Goal: Information Seeking & Learning: Compare options

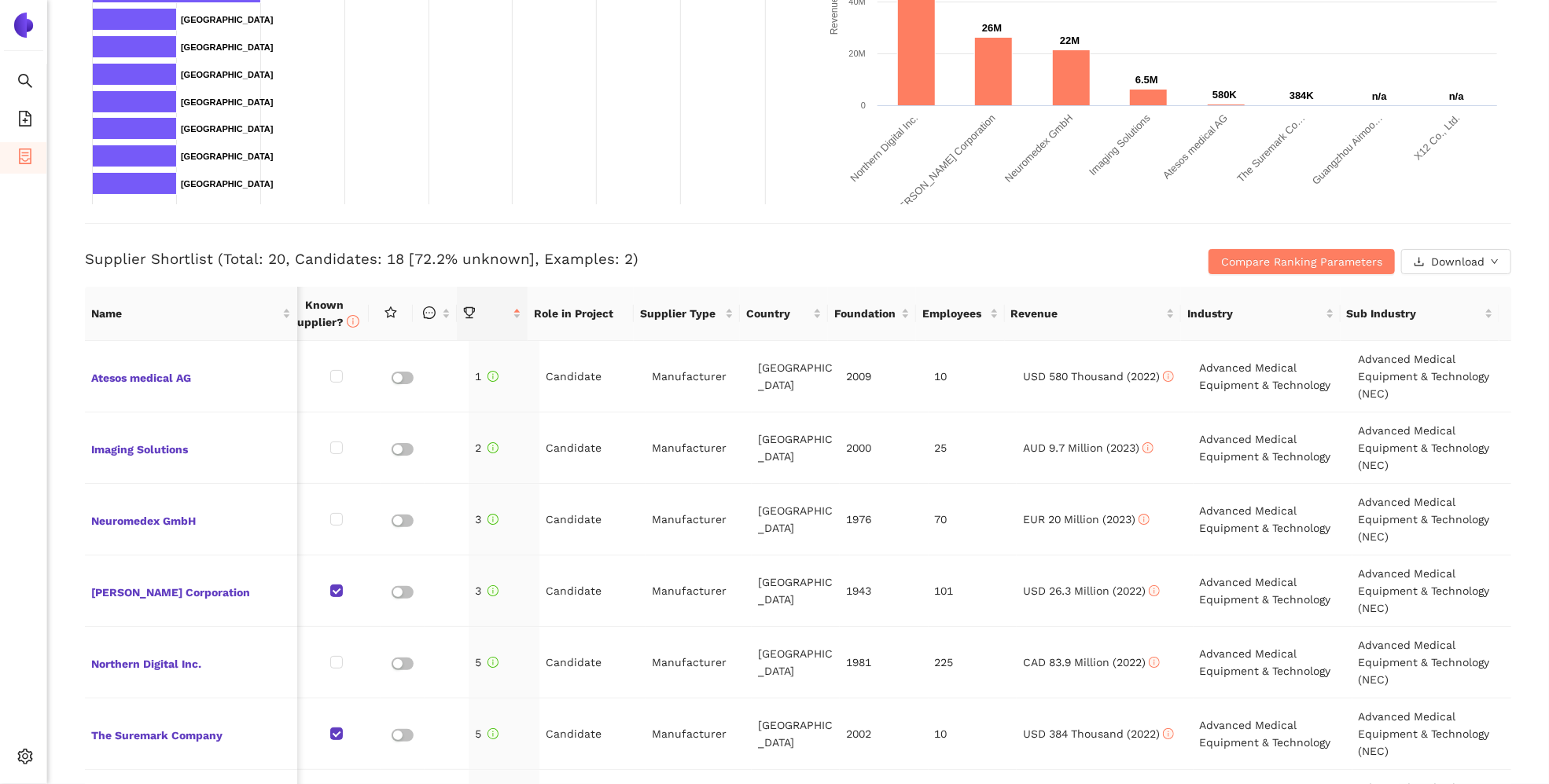
scroll to position [393, 0]
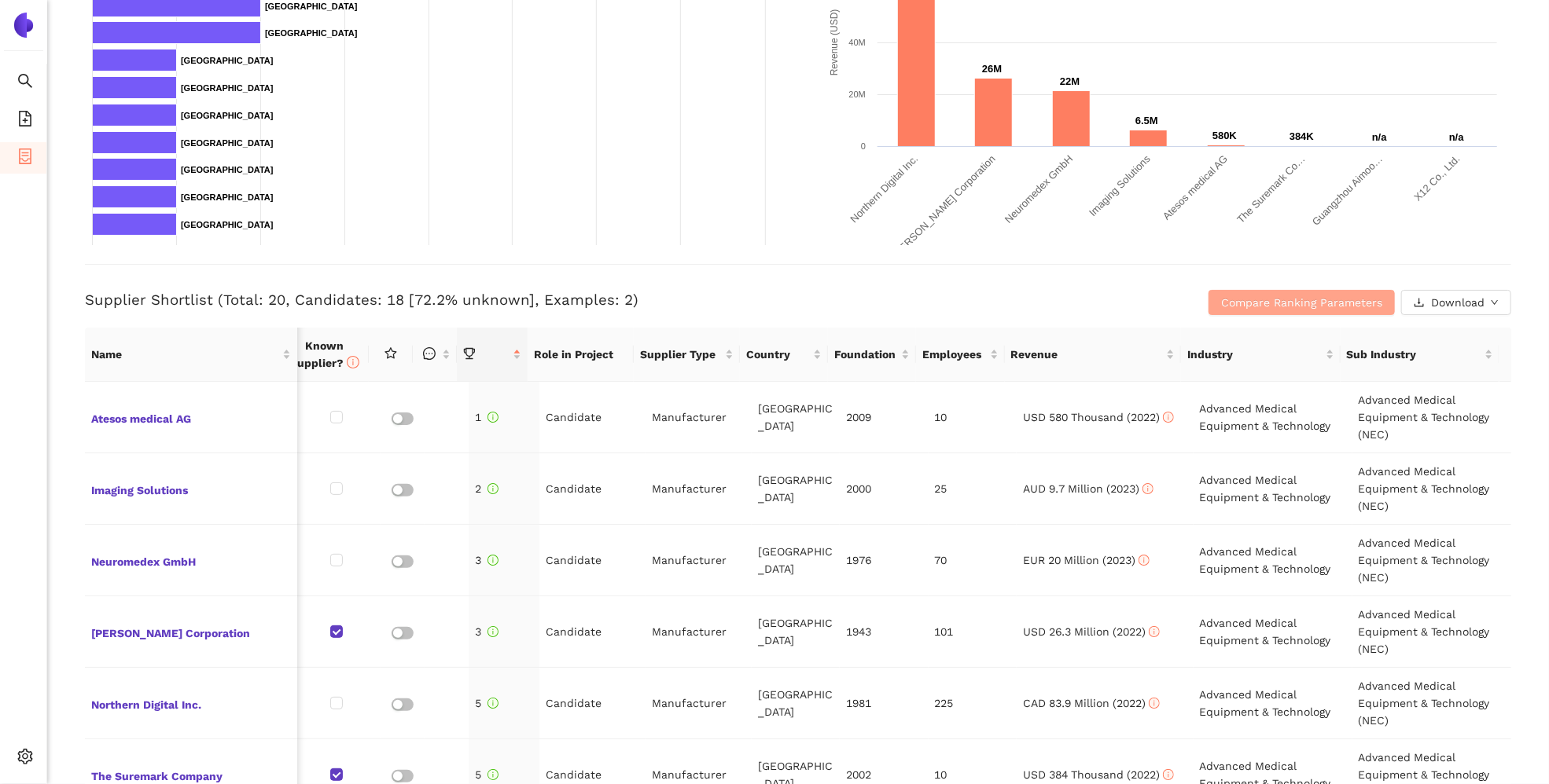
click at [1286, 303] on span "Compare Ranking Parameters" at bounding box center [1302, 302] width 161 height 17
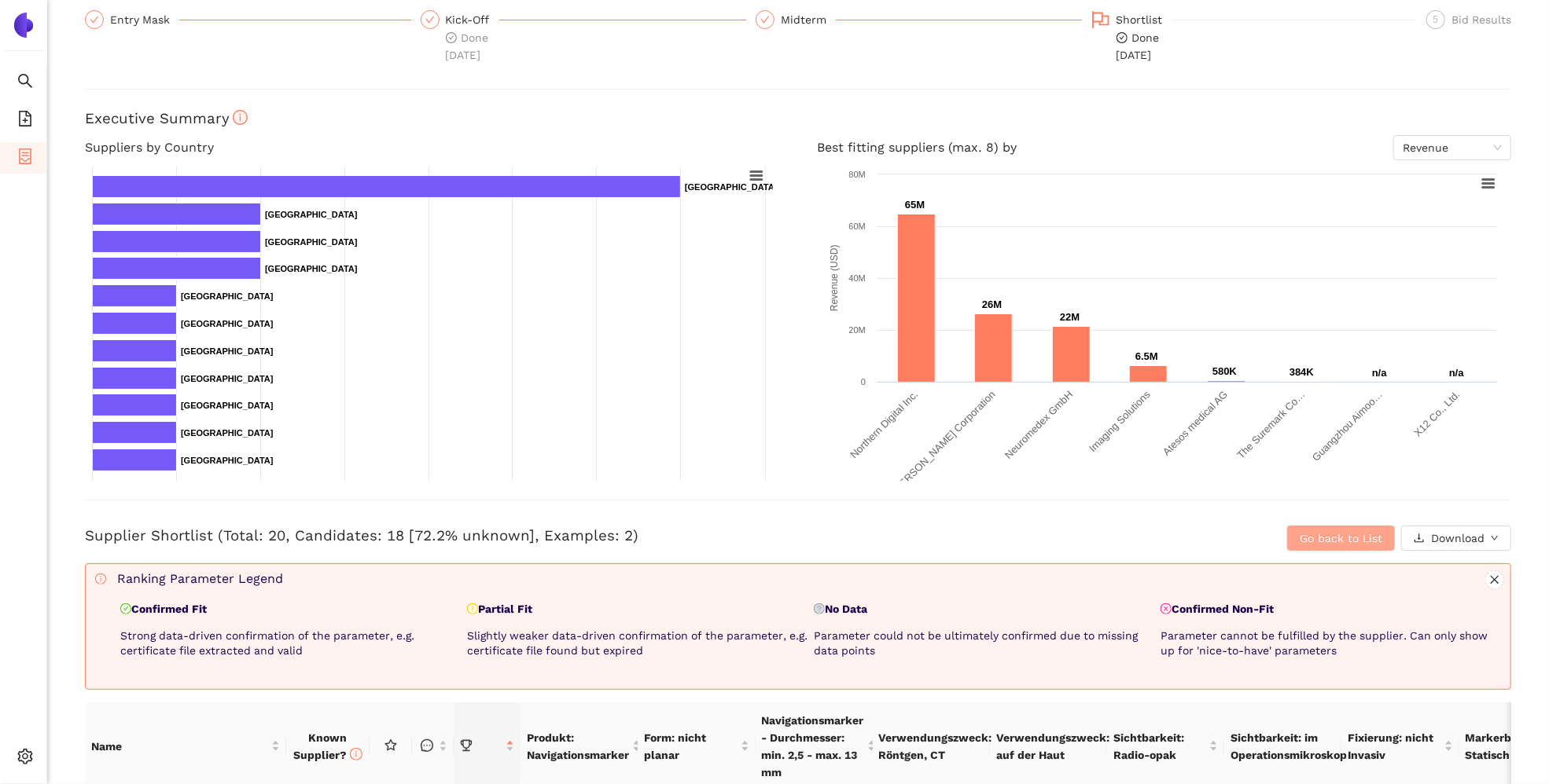
scroll to position [0, 0]
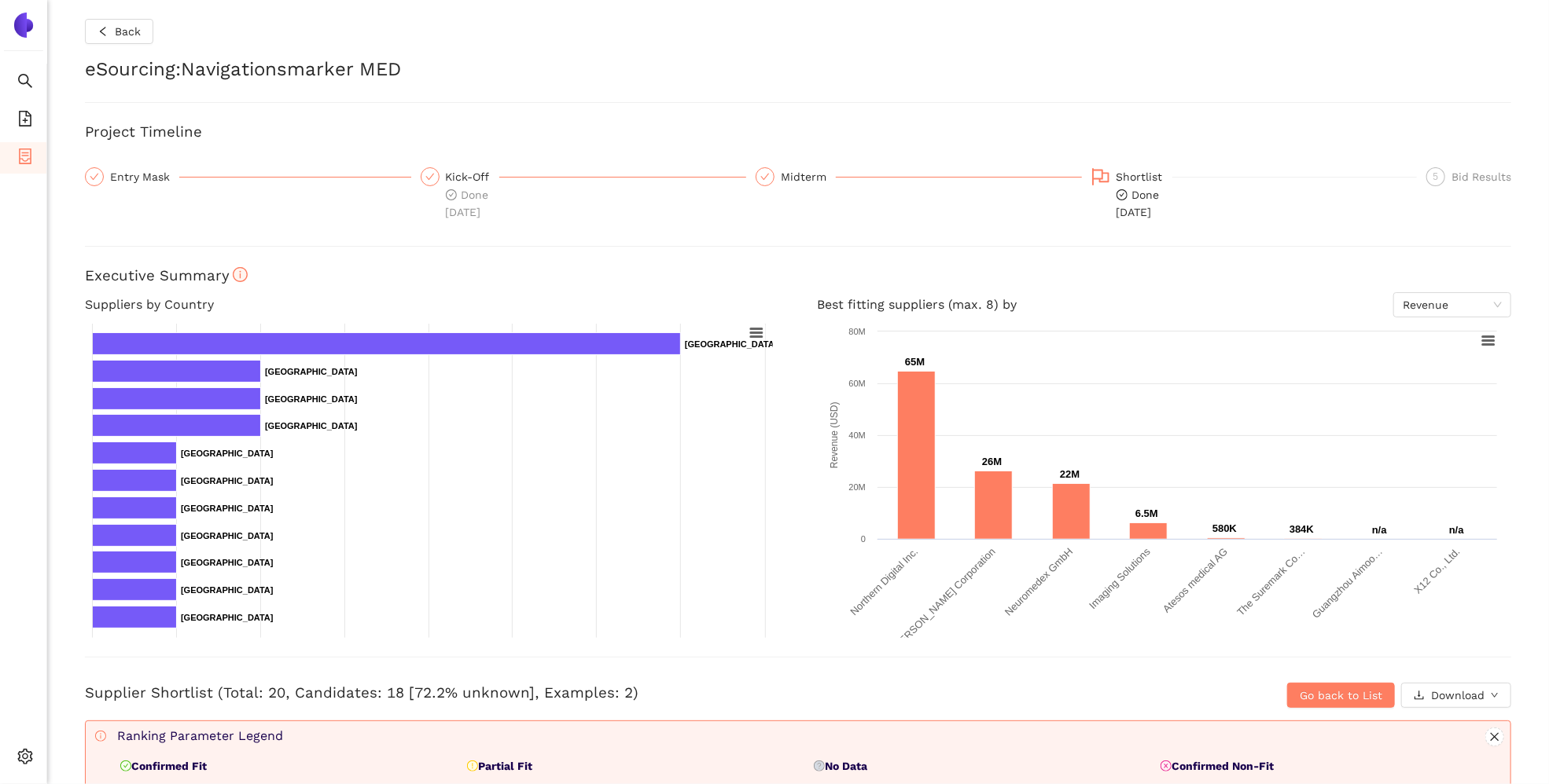
click at [28, 150] on icon "container" at bounding box center [25, 156] width 16 height 16
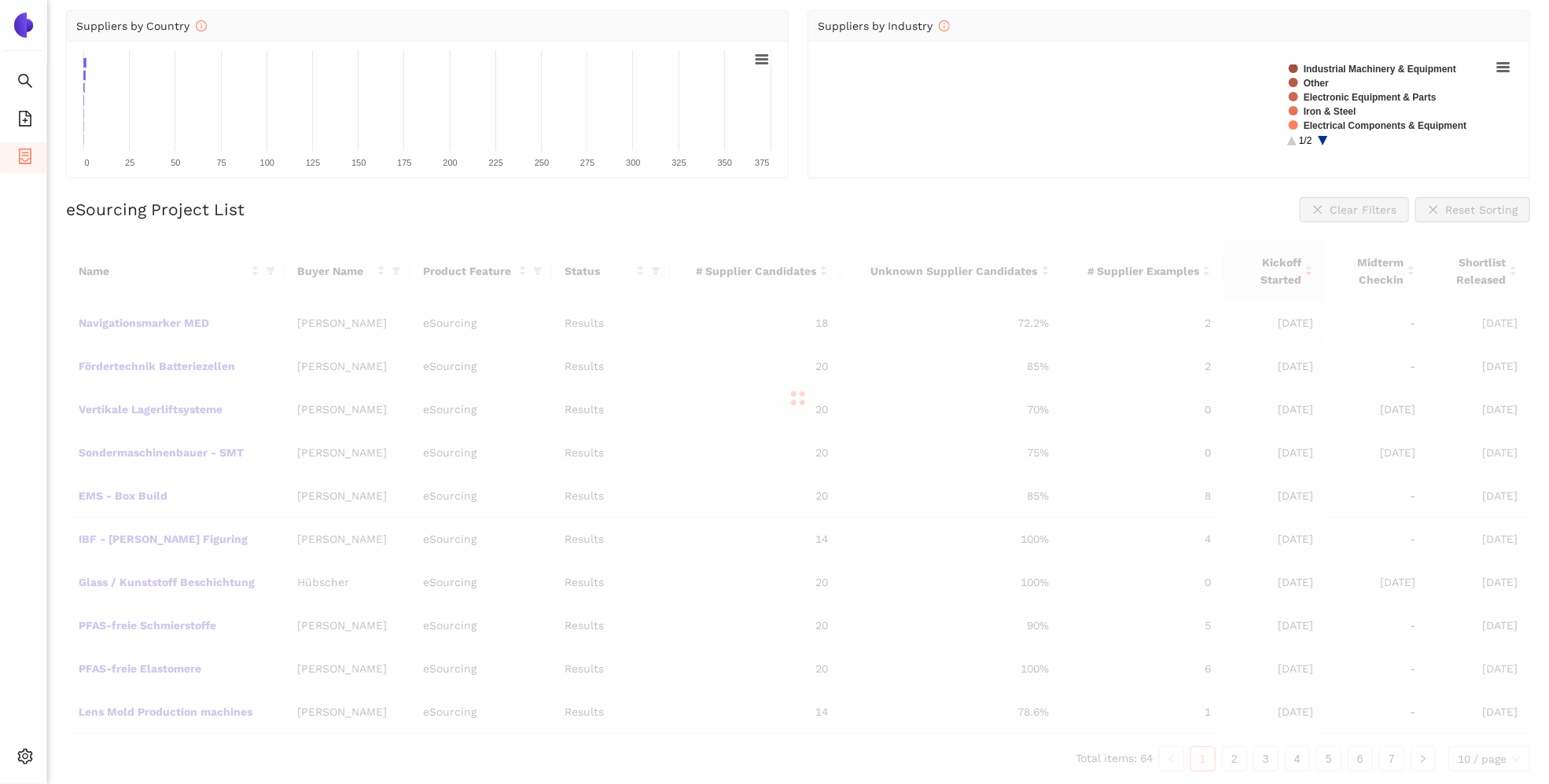
scroll to position [159, 0]
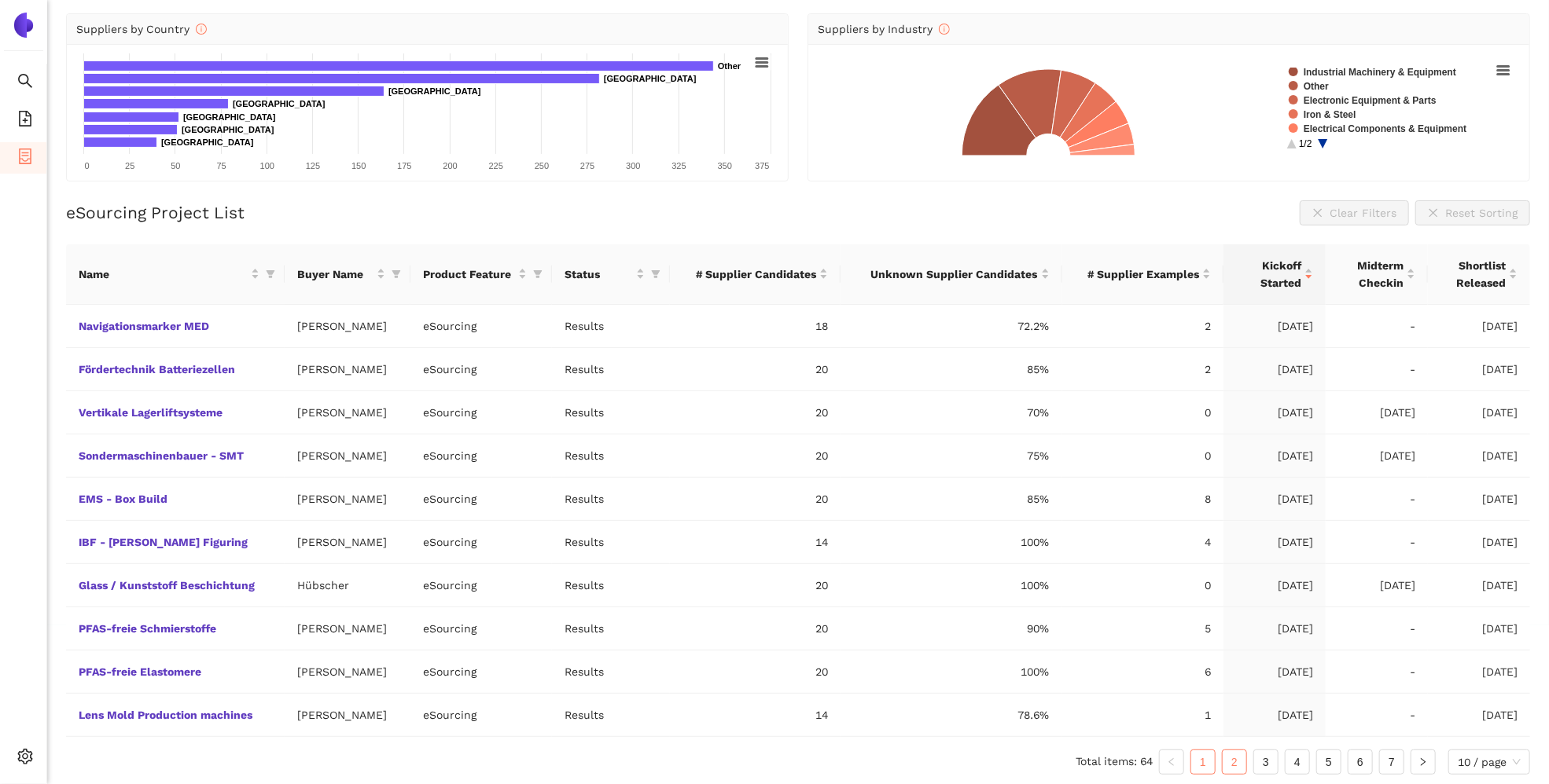
click at [1233, 694] on link "2" at bounding box center [1234, 762] width 23 height 23
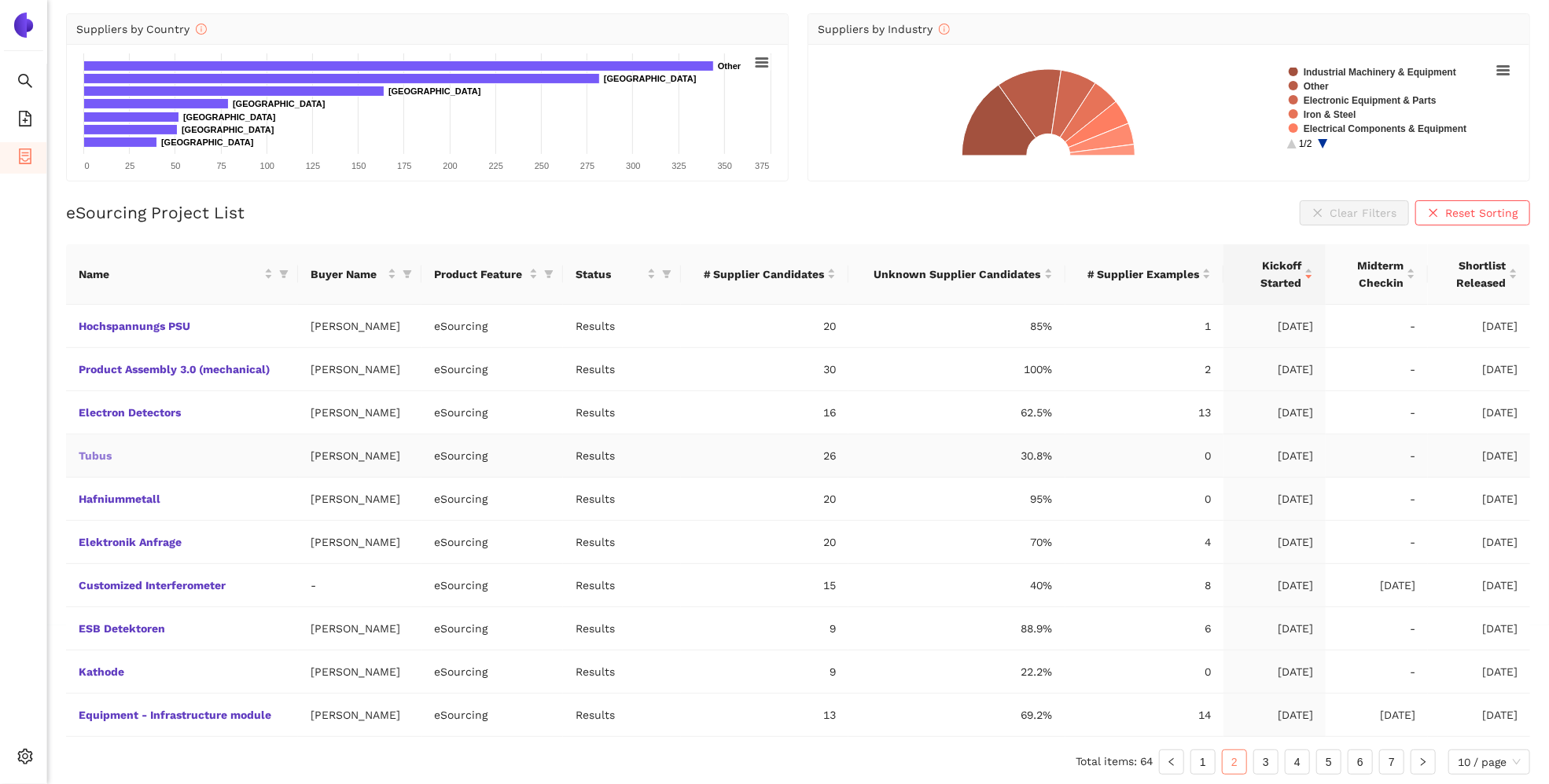
click at [0, 0] on link "Tubus" at bounding box center [0, 0] width 0 height 0
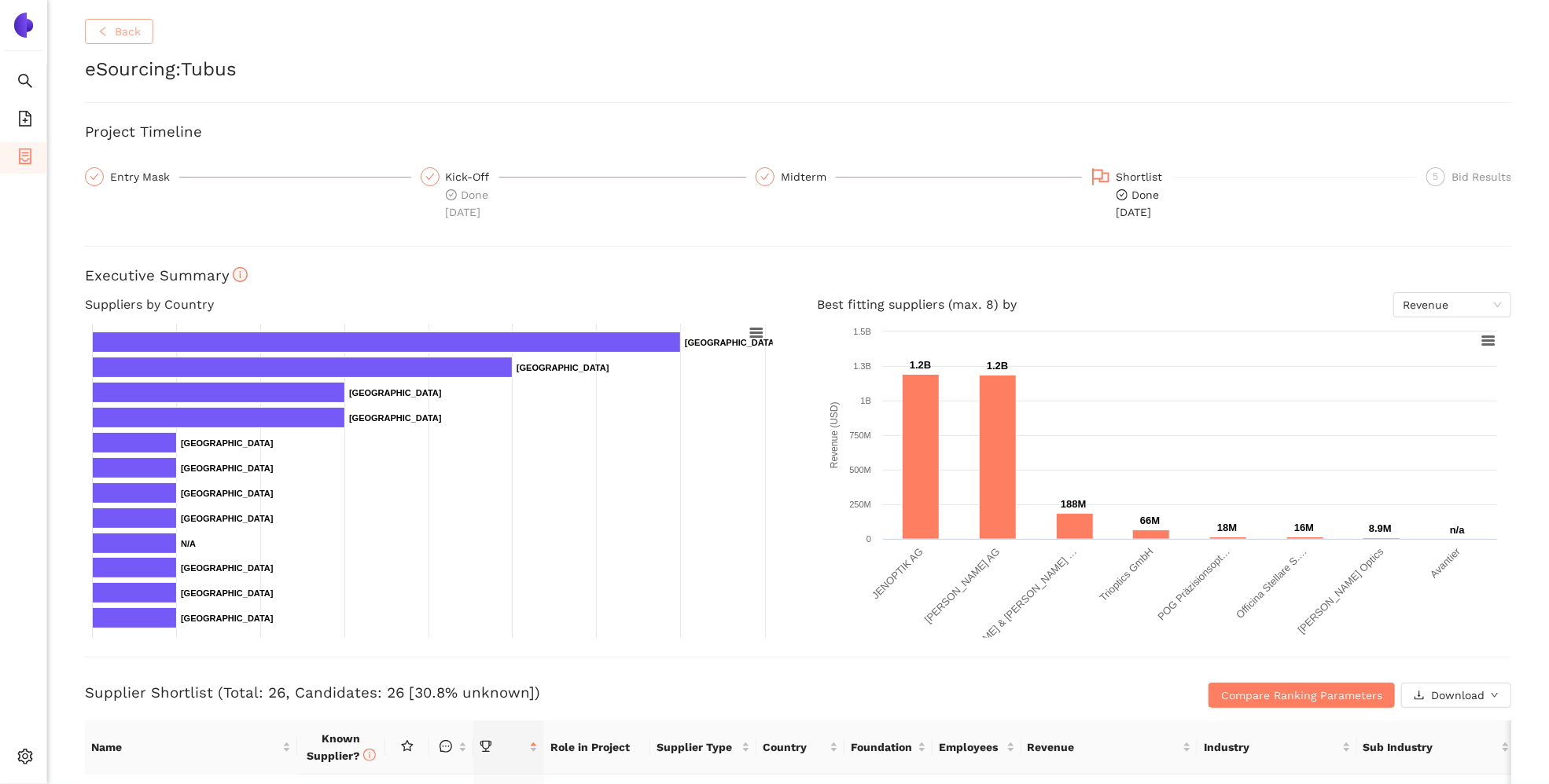
click at [115, 34] on span "Back" at bounding box center [128, 31] width 26 height 17
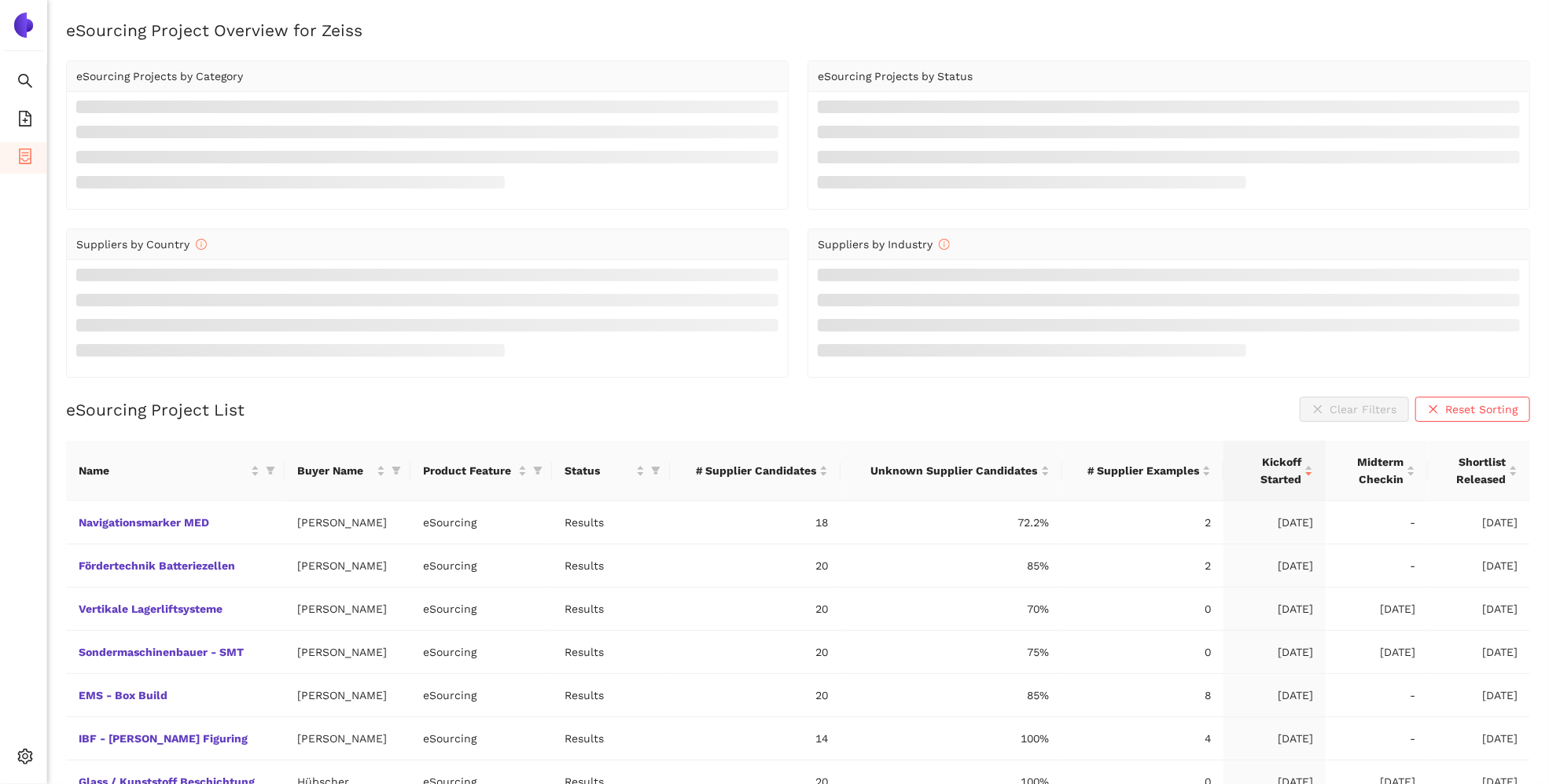
scroll to position [159, 0]
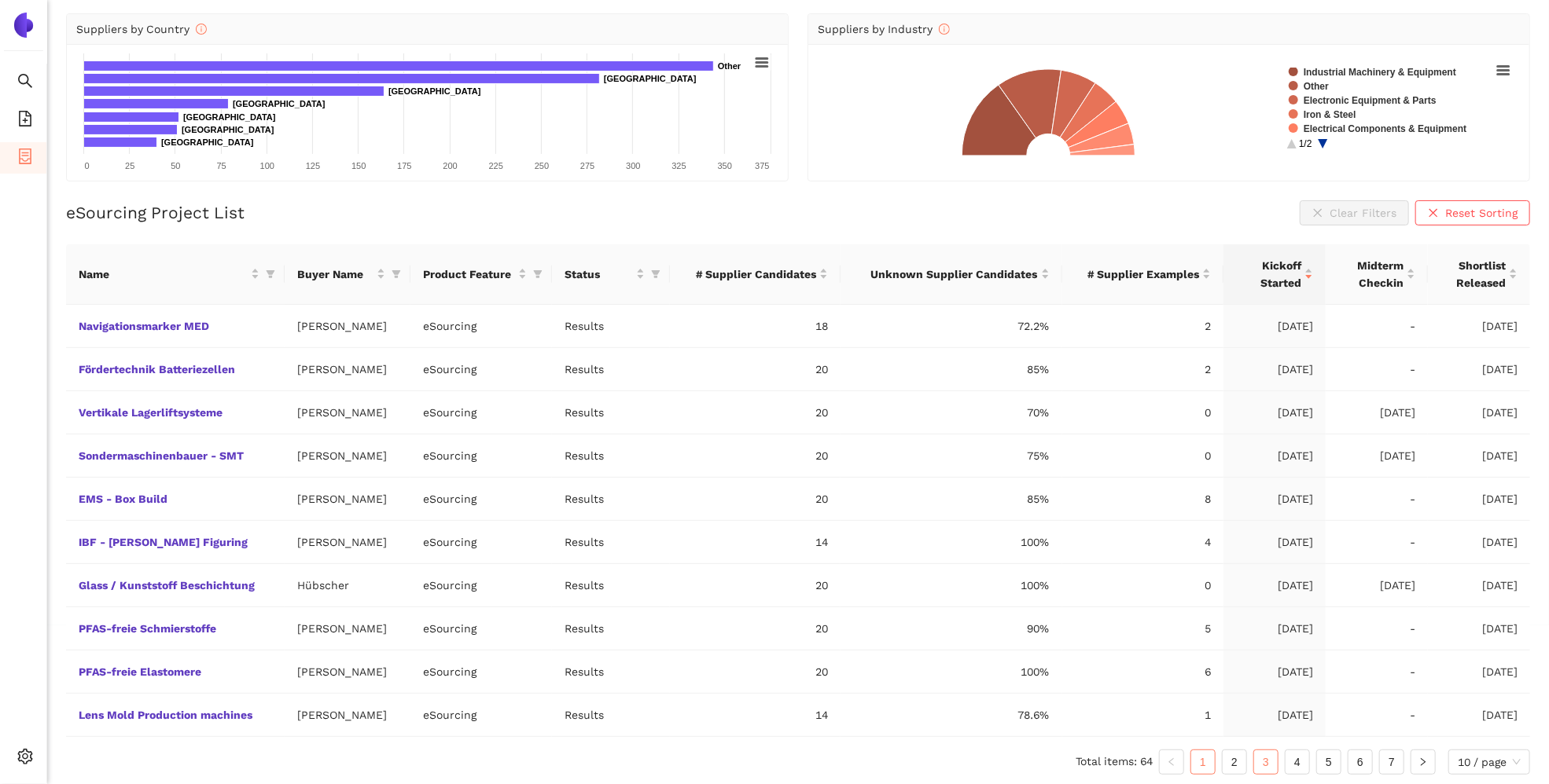
click at [1269, 694] on link "3" at bounding box center [1265, 762] width 23 height 23
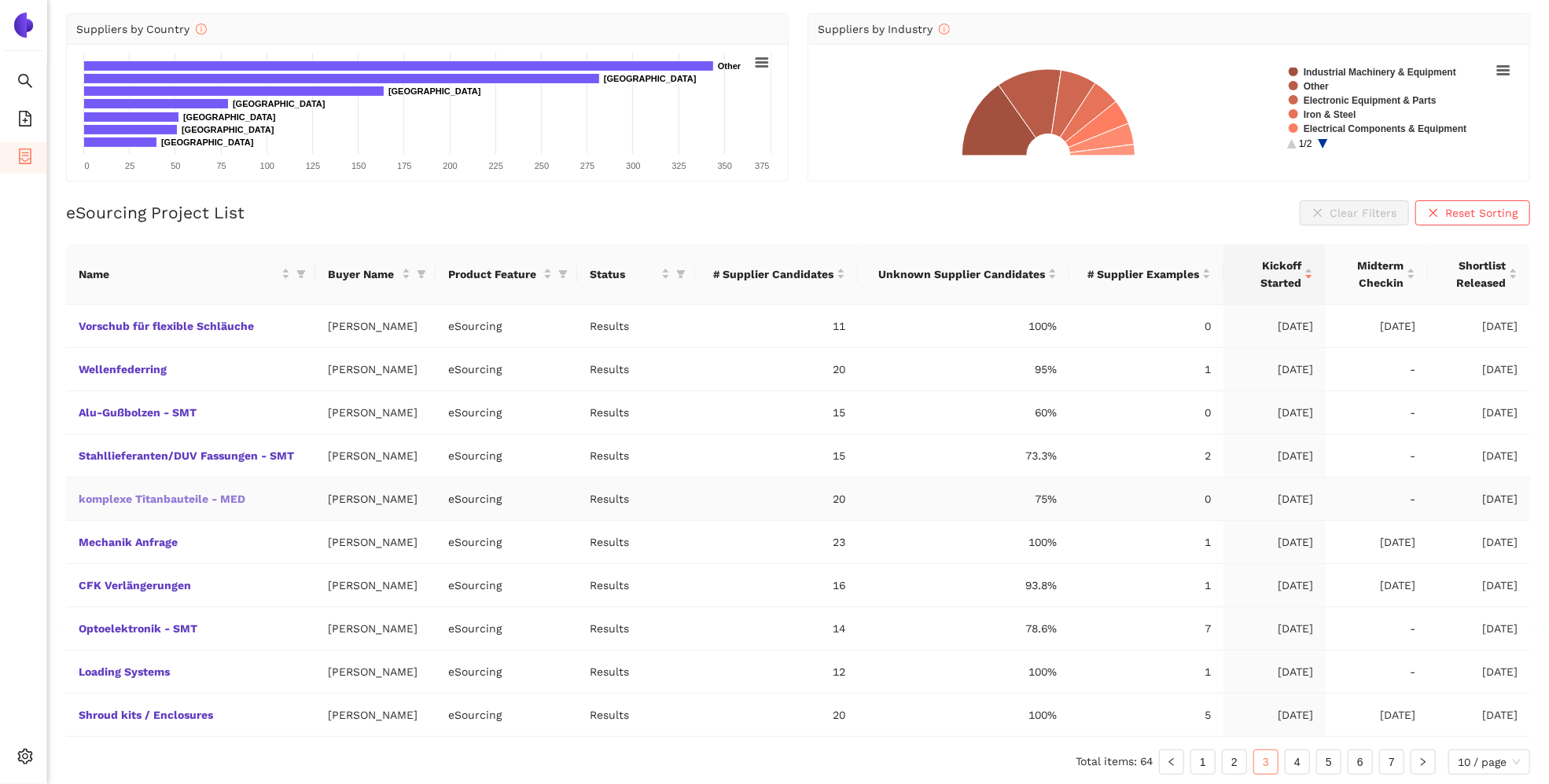
click at [0, 0] on link "komplexe Titanbauteile - MED" at bounding box center [0, 0] width 0 height 0
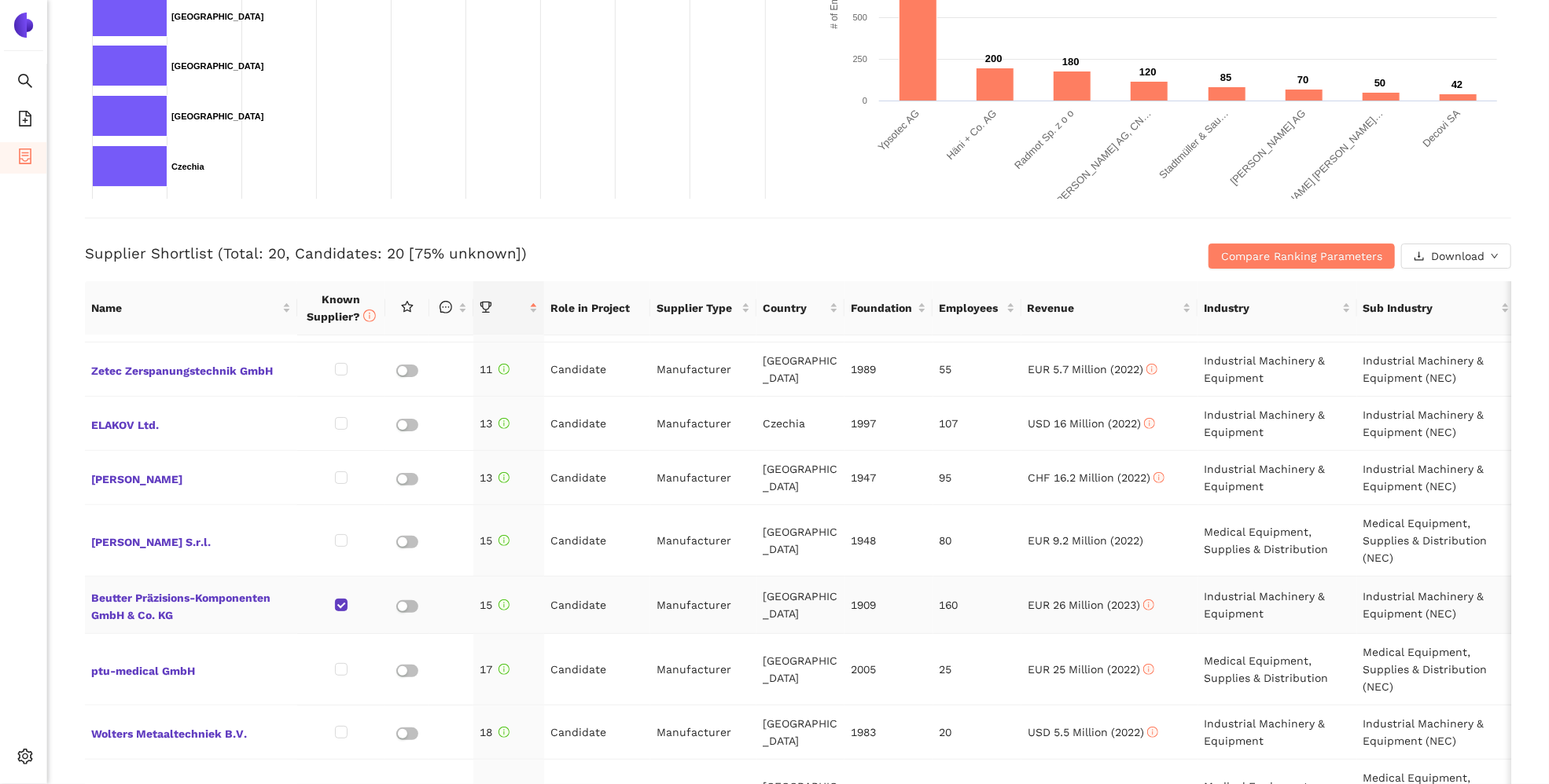
scroll to position [551, 0]
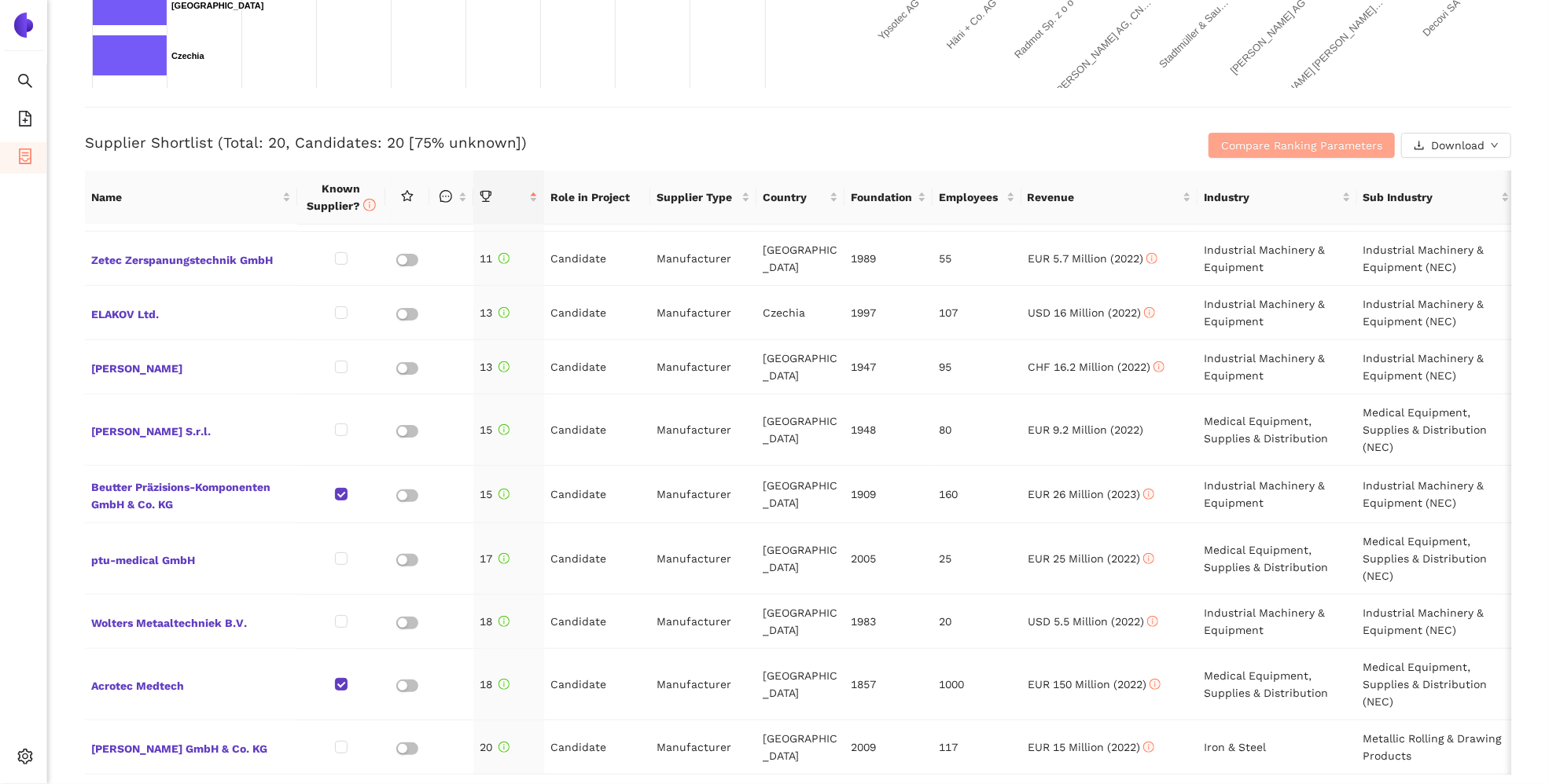
click at [1286, 140] on span "Compare Ranking Parameters" at bounding box center [1302, 146] width 161 height 17
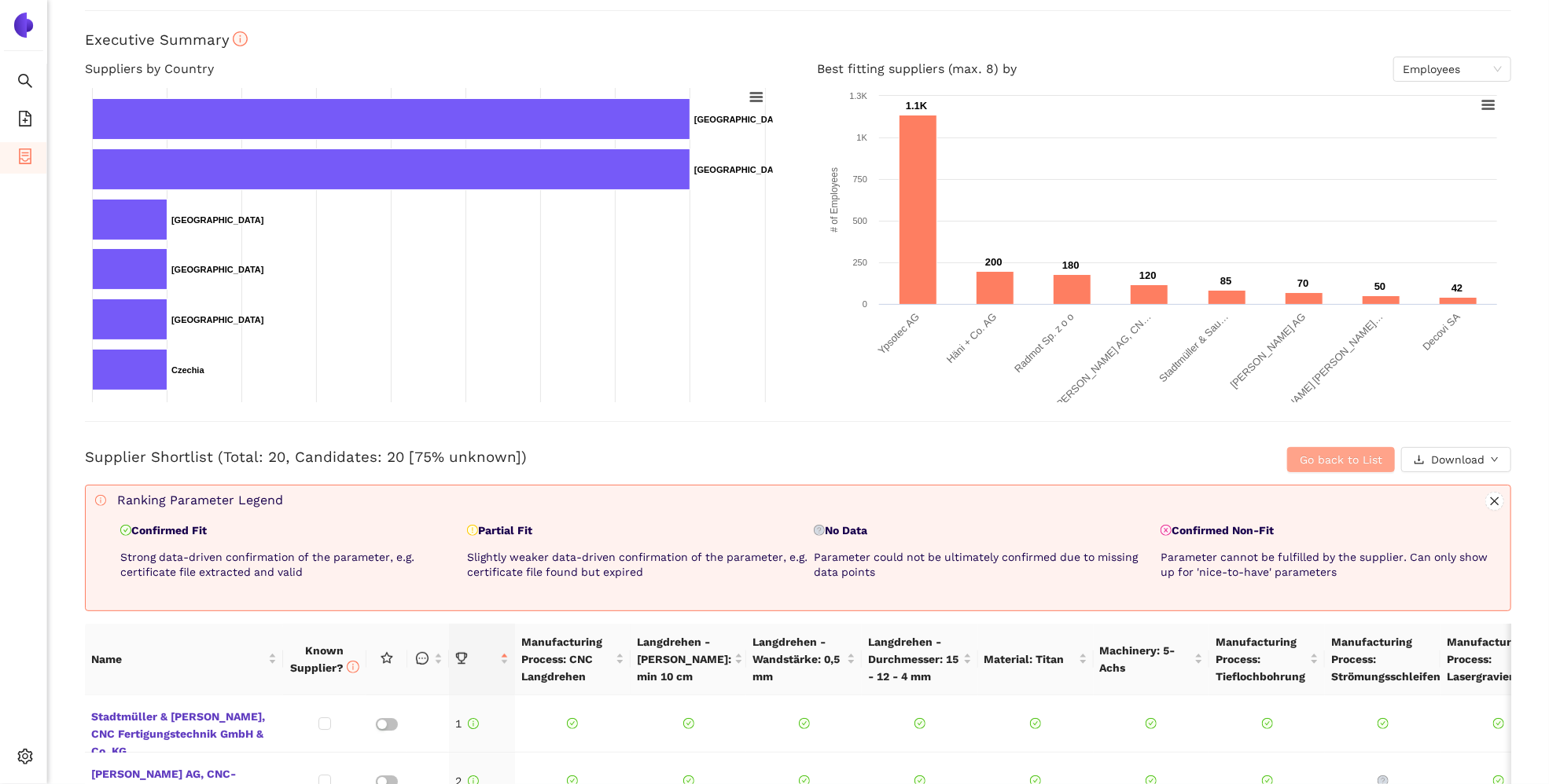
scroll to position [0, 0]
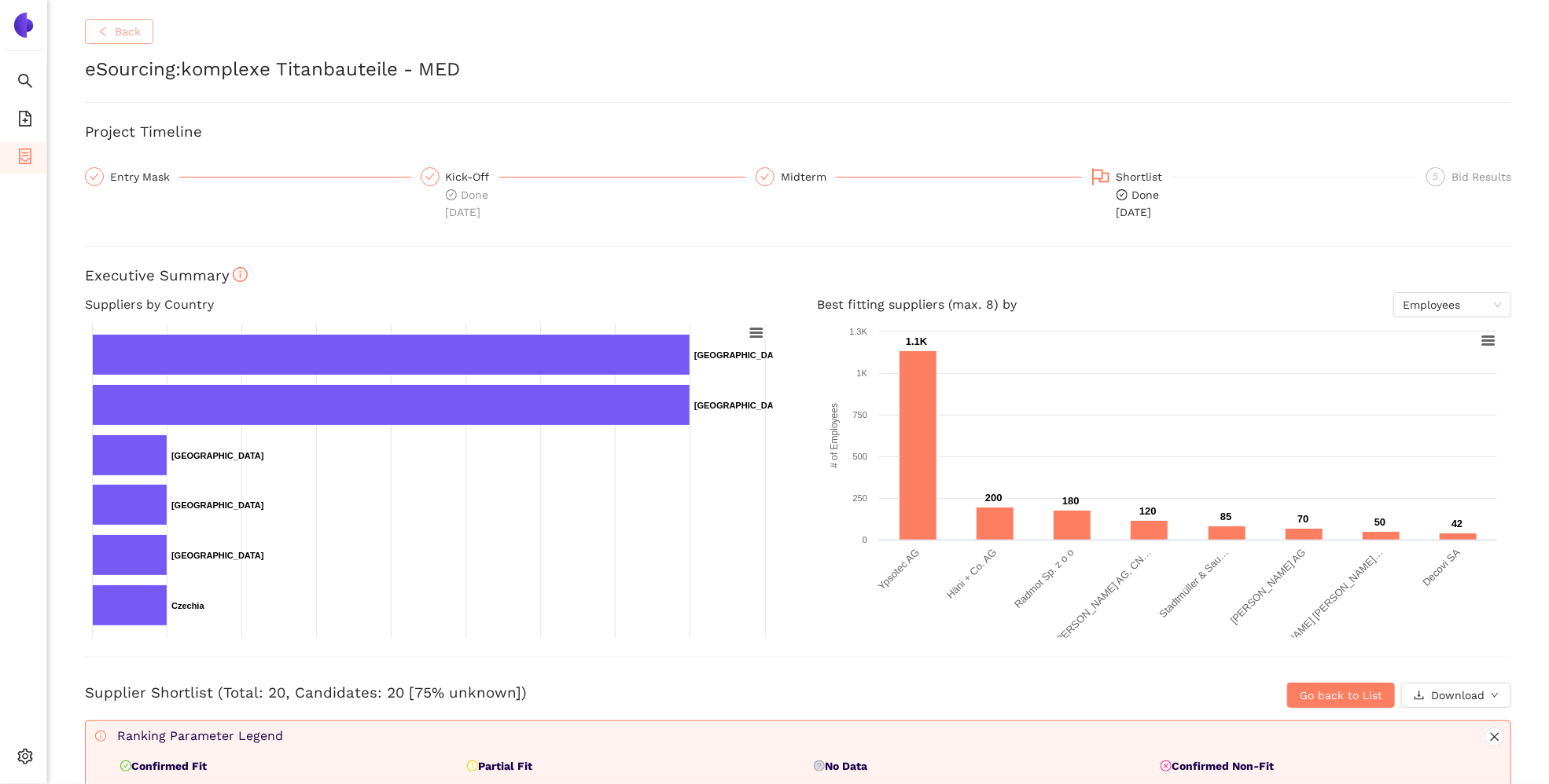
click at [112, 28] on button "Back" at bounding box center [119, 31] width 68 height 25
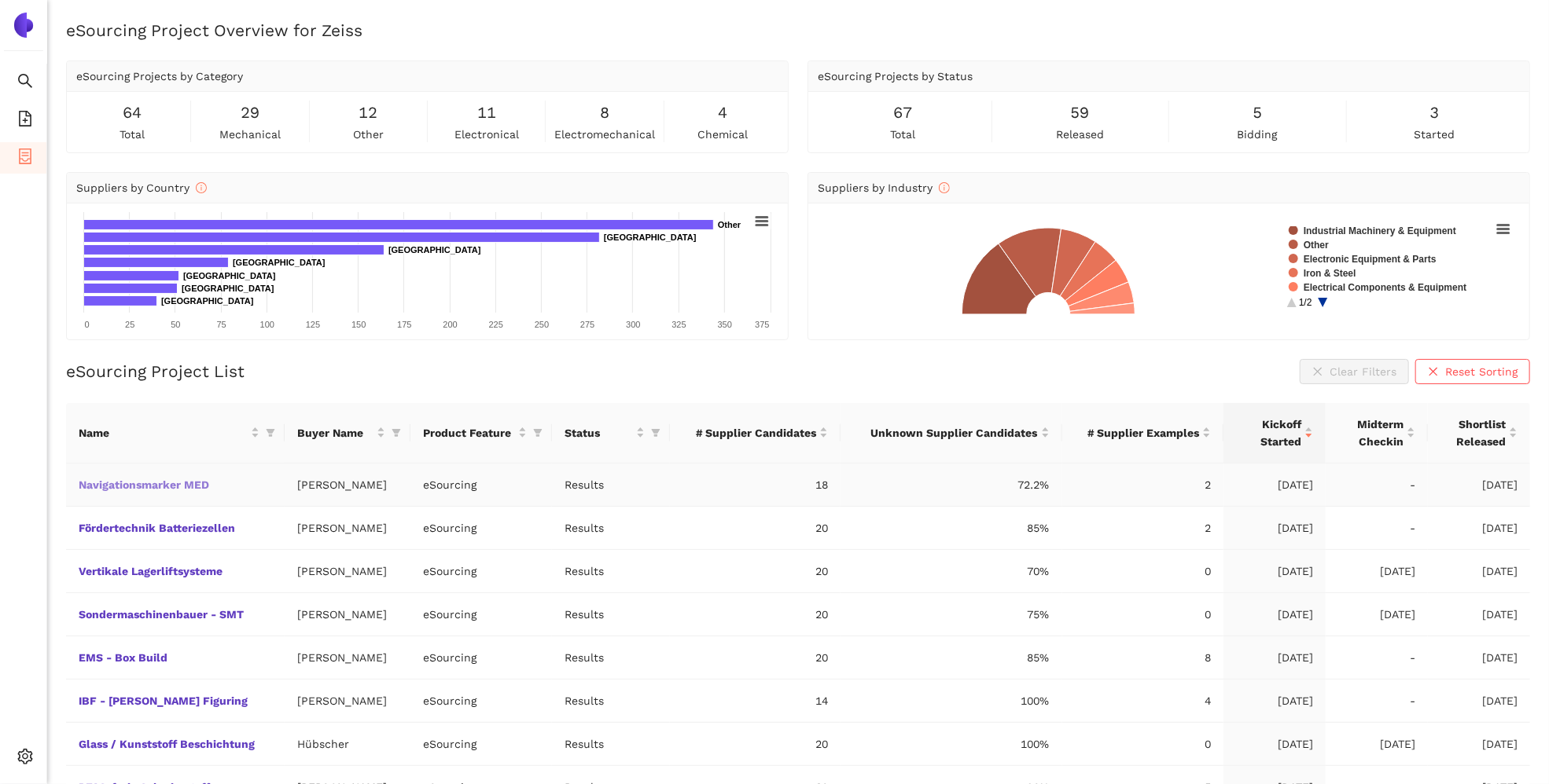
click at [0, 0] on link "Navigationsmarker MED" at bounding box center [0, 0] width 0 height 0
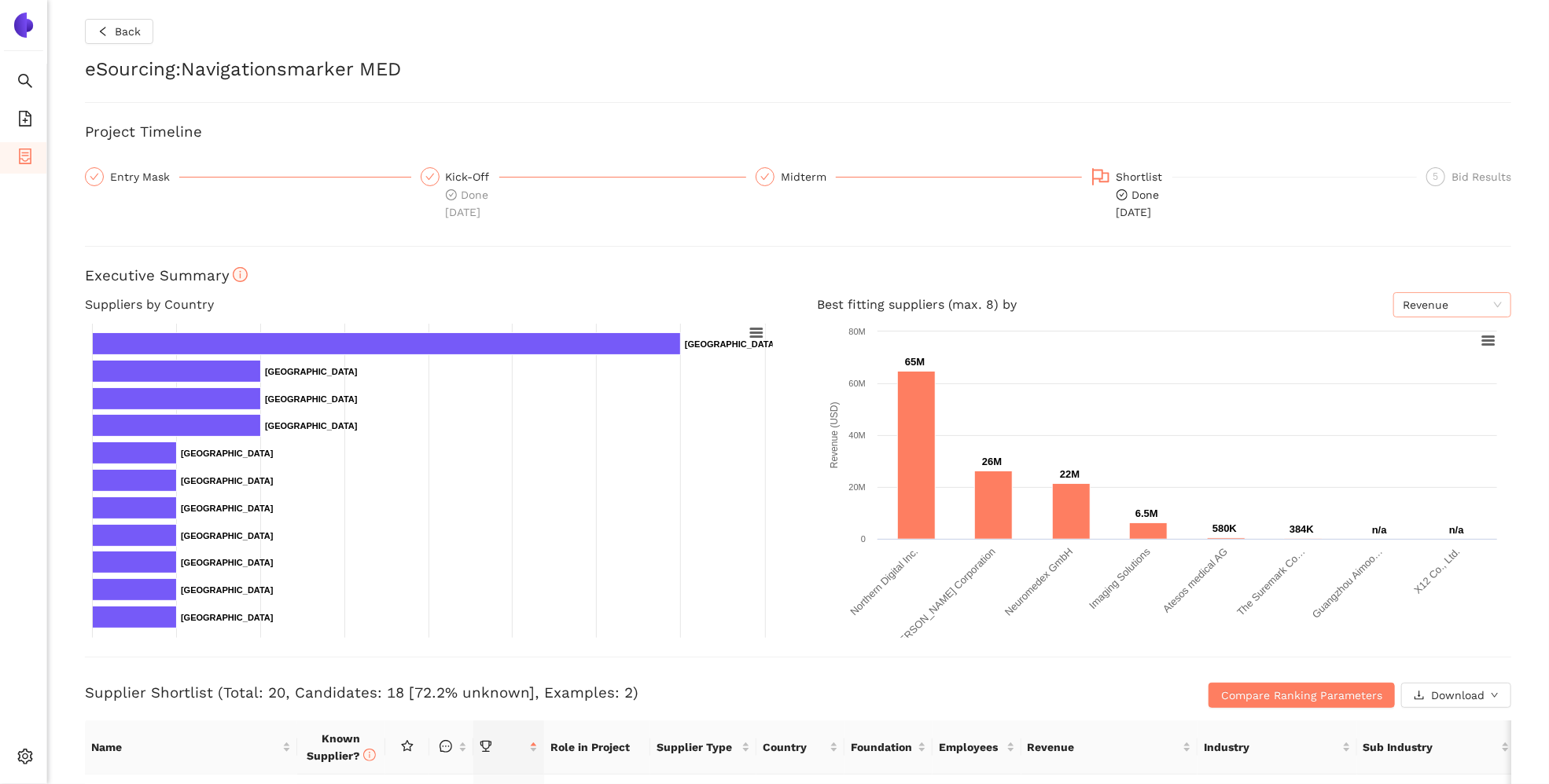
click at [1286, 300] on span "Revenue" at bounding box center [1452, 304] width 99 height 23
click at [1286, 364] on div "Employees" at bounding box center [1440, 361] width 99 height 17
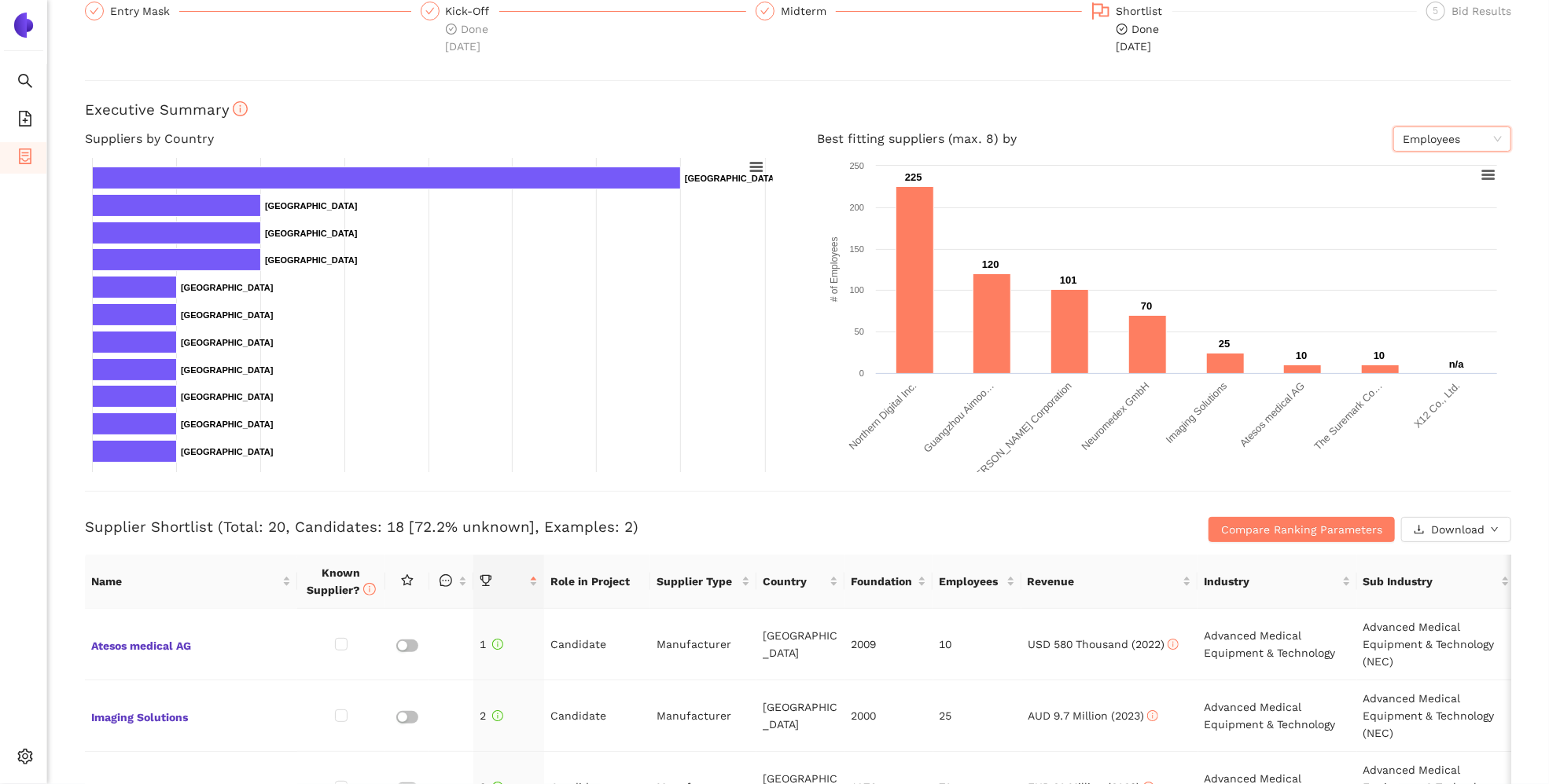
scroll to position [148, 0]
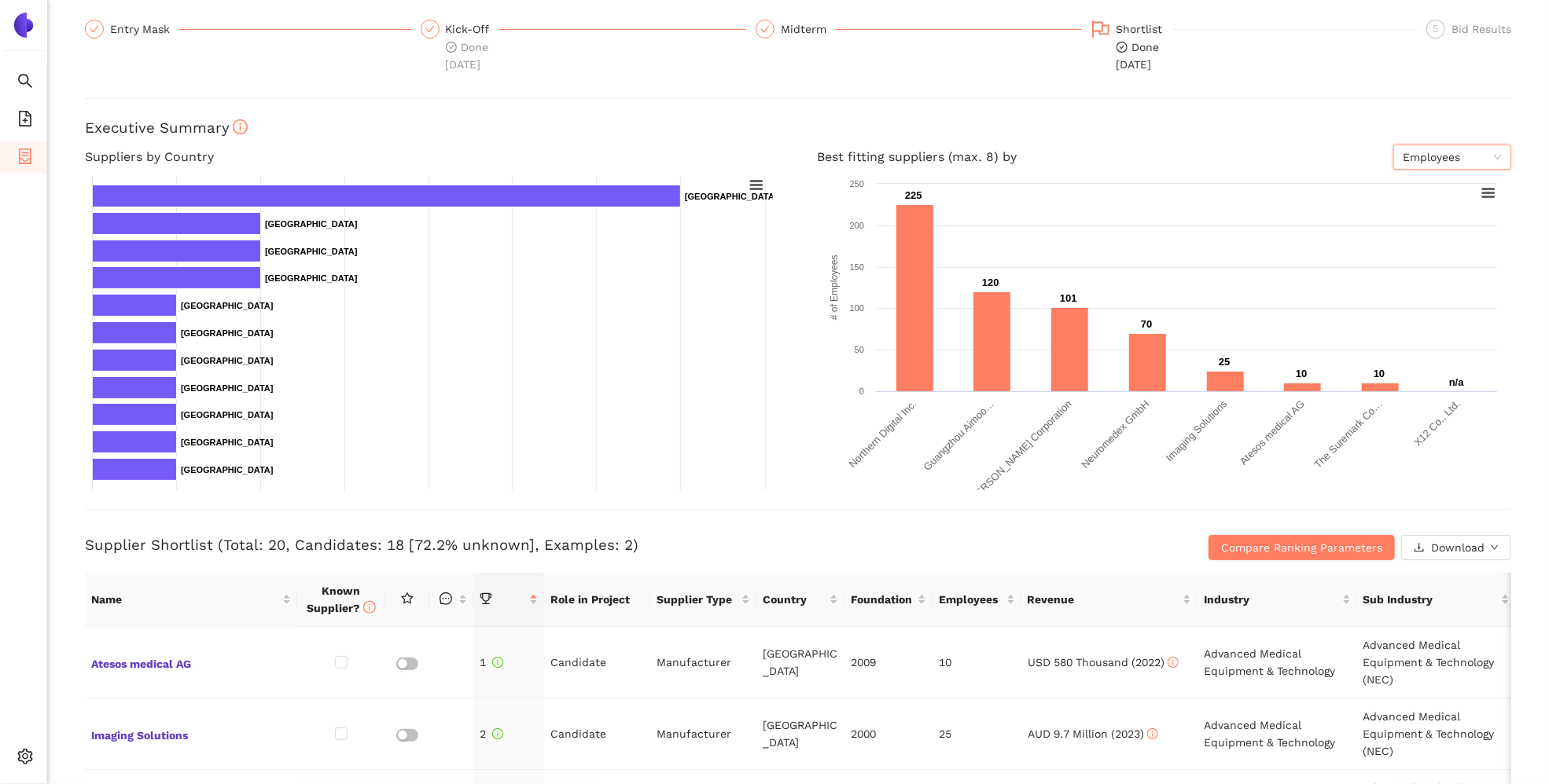
click at [1286, 165] on span "Employees" at bounding box center [1452, 157] width 99 height 23
drag, startPoint x: 1420, startPoint y: 191, endPoint x: 1426, endPoint y: 201, distance: 11.7
click at [1286, 191] on div "Revenue" at bounding box center [1440, 188] width 99 height 17
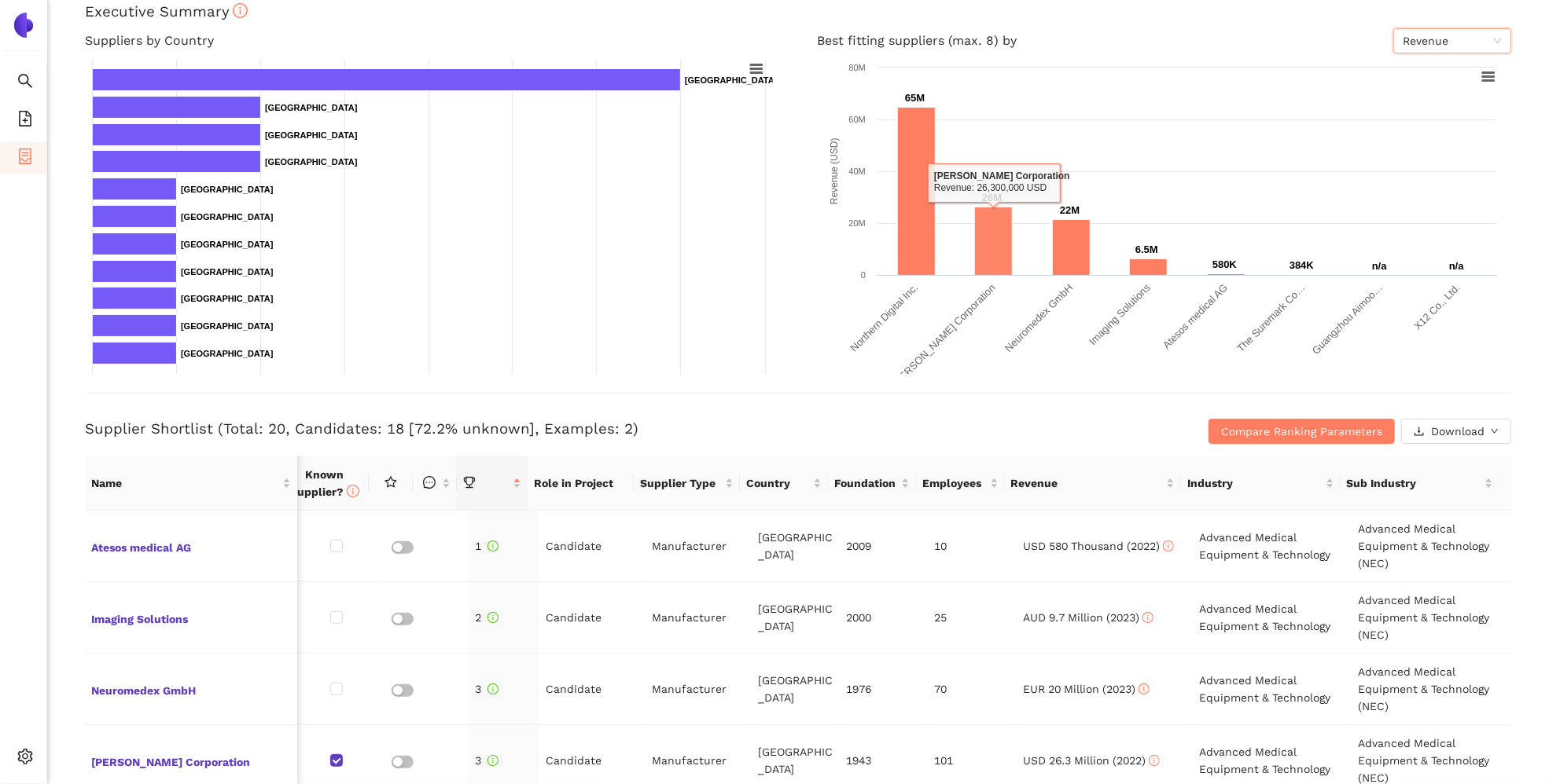
scroll to position [264, 0]
click at [1286, 436] on span "Compare Ranking Parameters" at bounding box center [1302, 432] width 161 height 17
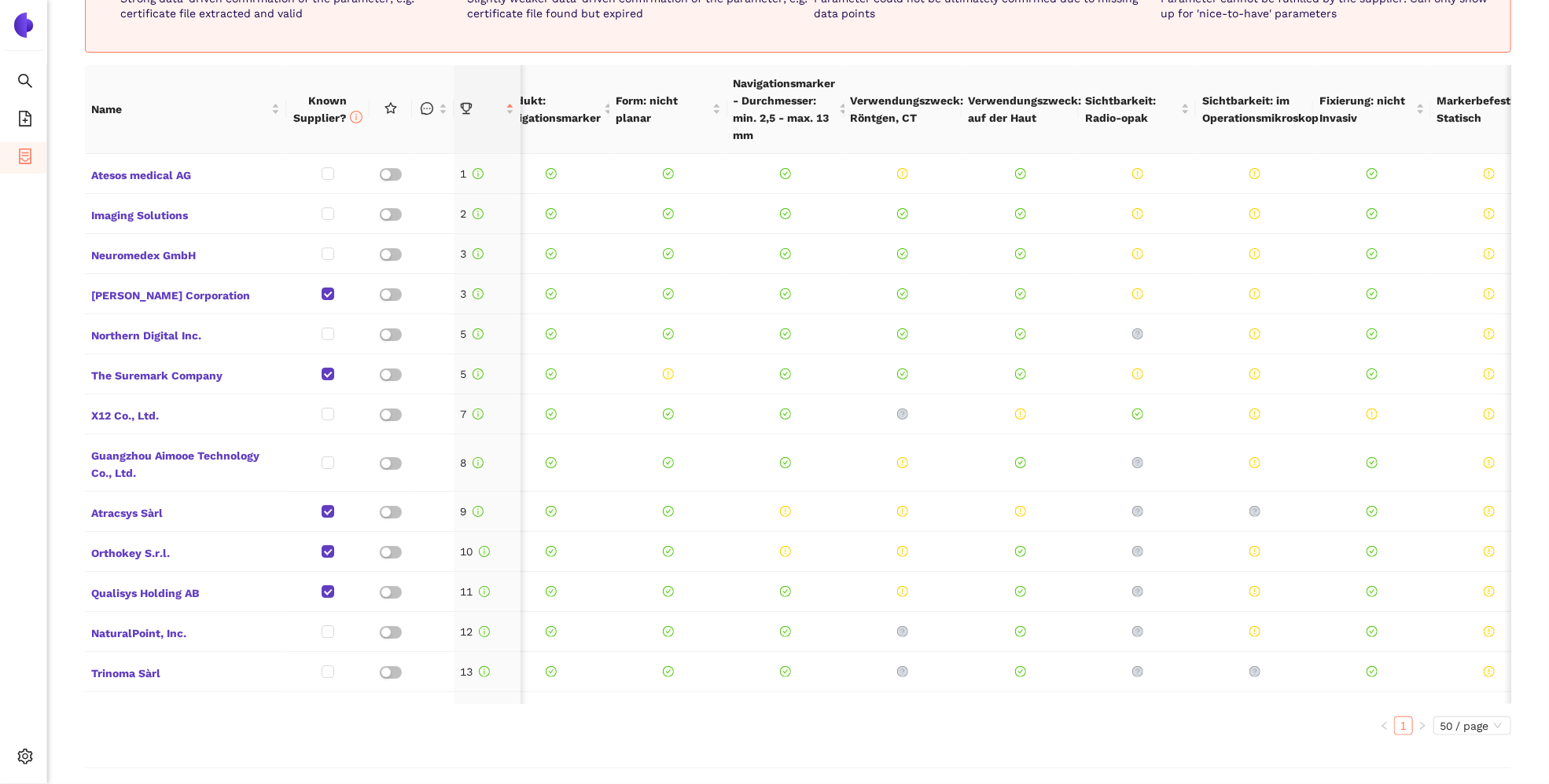
scroll to position [783, 0]
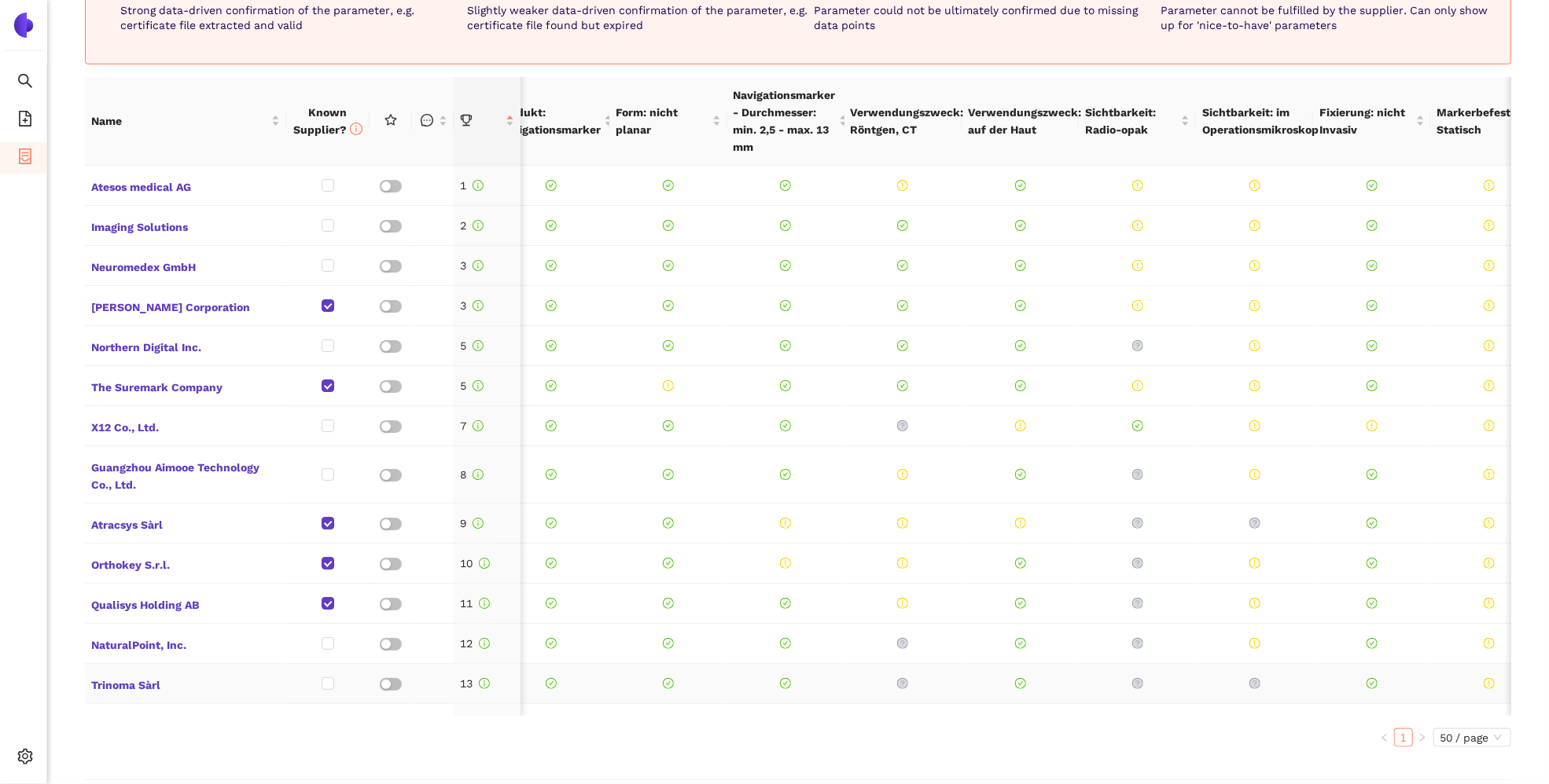
drag, startPoint x: 686, startPoint y: 702, endPoint x: 553, endPoint y: 699, distance: 133.0
click at [547, 694] on div "Atesos medical AG 1 Imaging Solutions 2 Neuromedex GmbH 3 [PERSON_NAME] Corpora…" at bounding box center [798, 440] width 1427 height 551
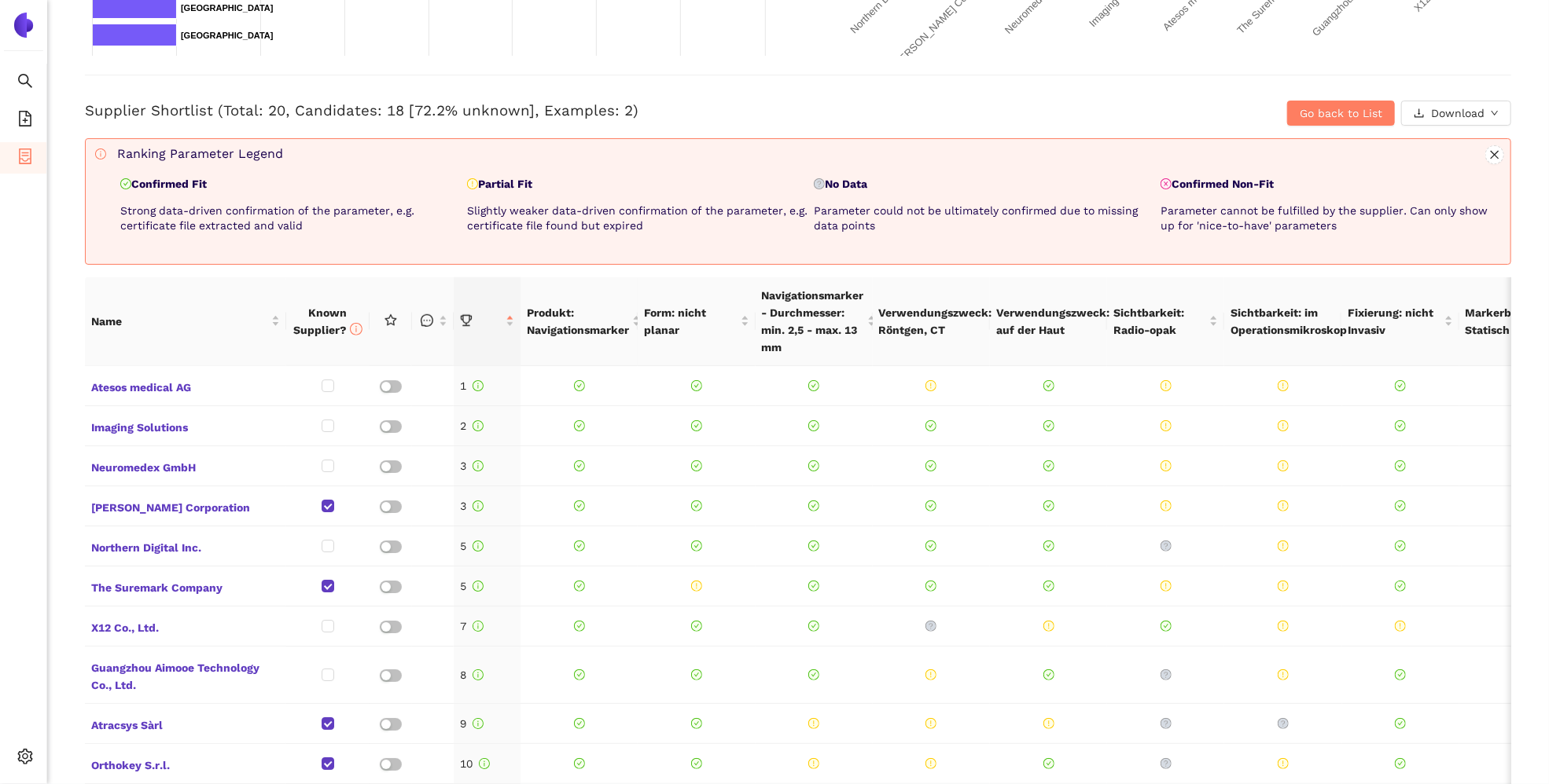
scroll to position [547, 0]
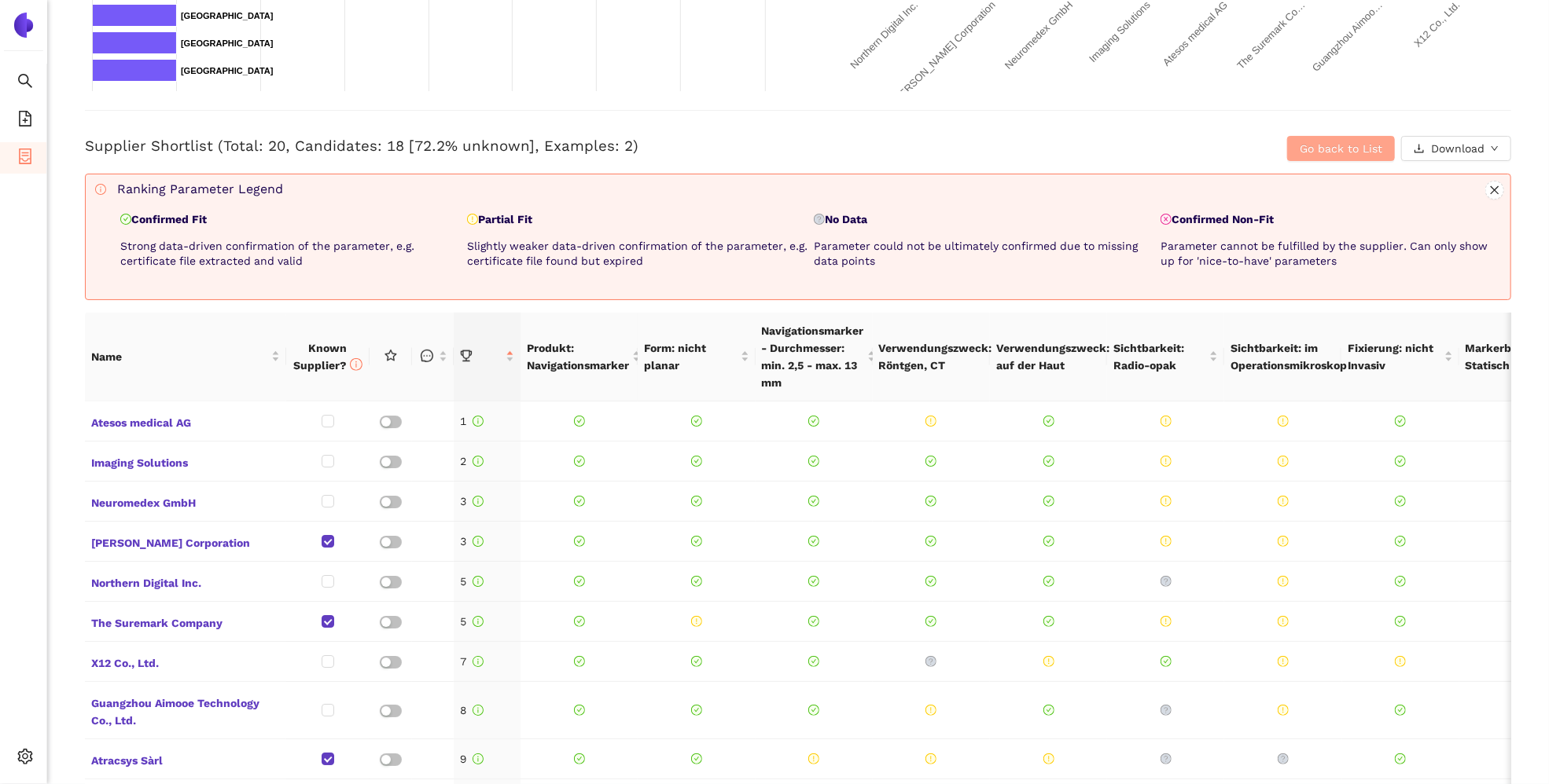
click at [1286, 153] on span "Go back to List" at bounding box center [1341, 148] width 83 height 17
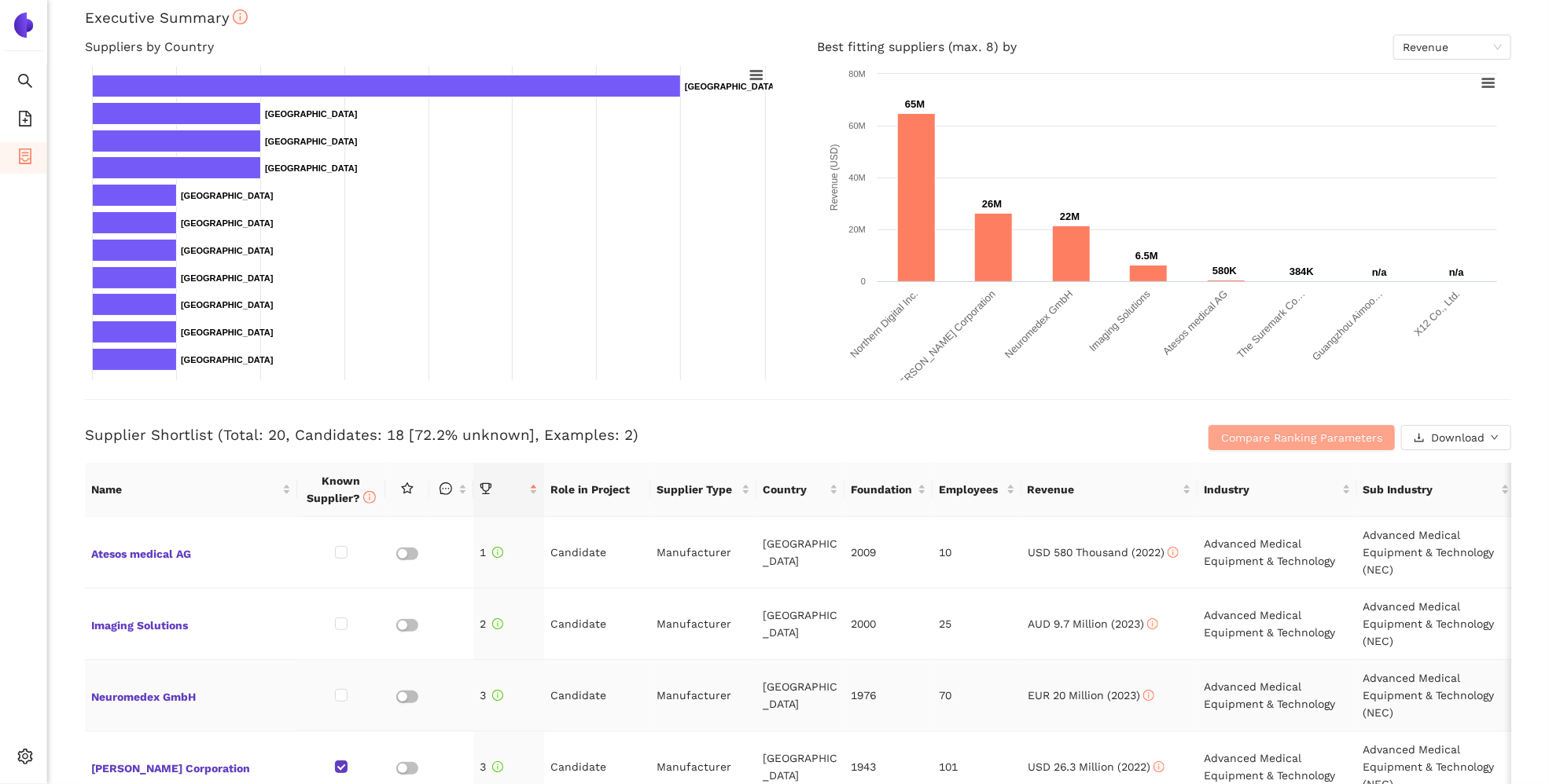
scroll to position [233, 0]
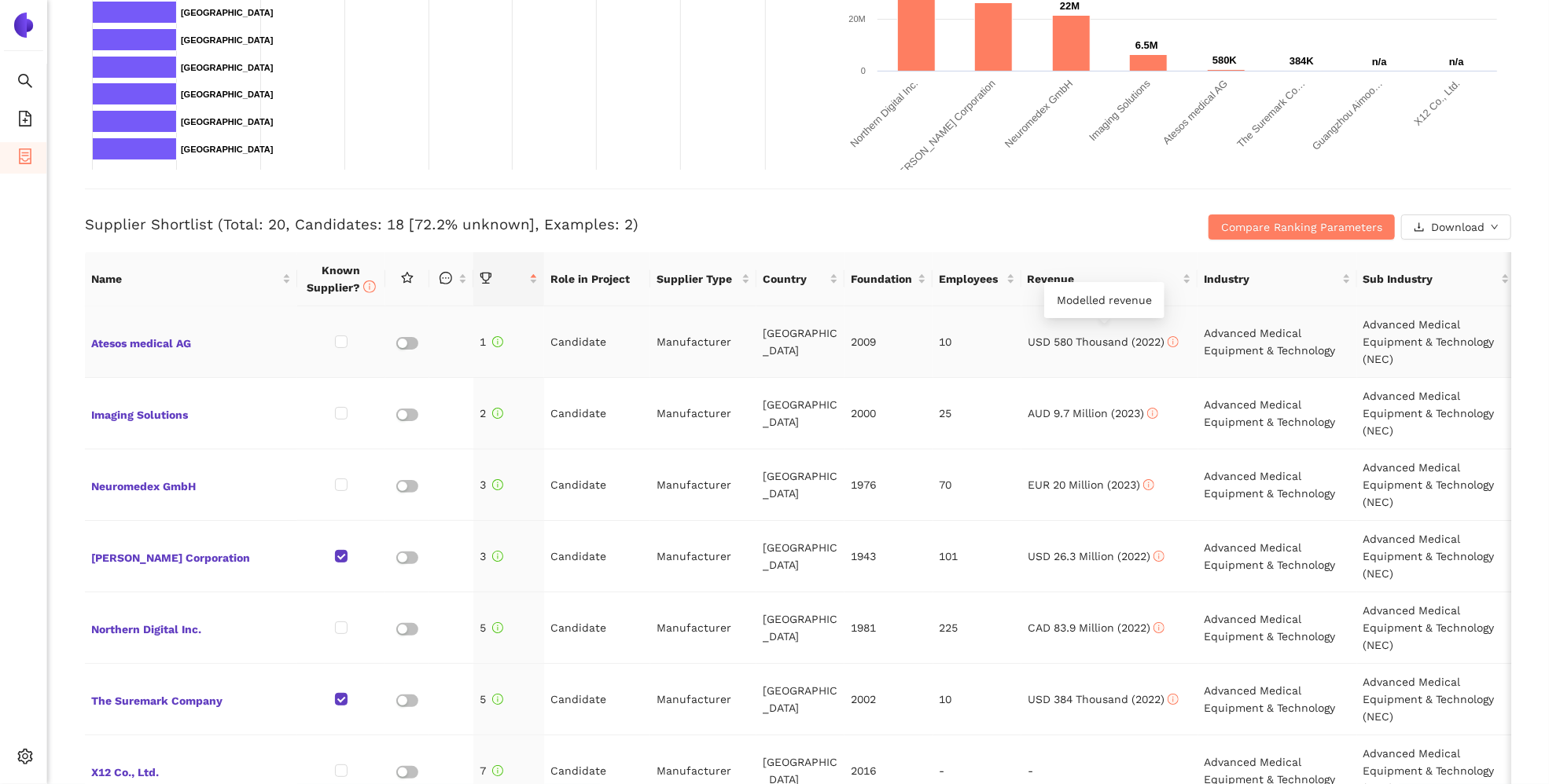
click at [1173, 342] on icon "info-circle" at bounding box center [1173, 341] width 9 height 9
click at [1177, 339] on icon "info-circle" at bounding box center [1173, 341] width 9 height 9
click at [124, 343] on span "Atesos medical AG" at bounding box center [191, 342] width 200 height 21
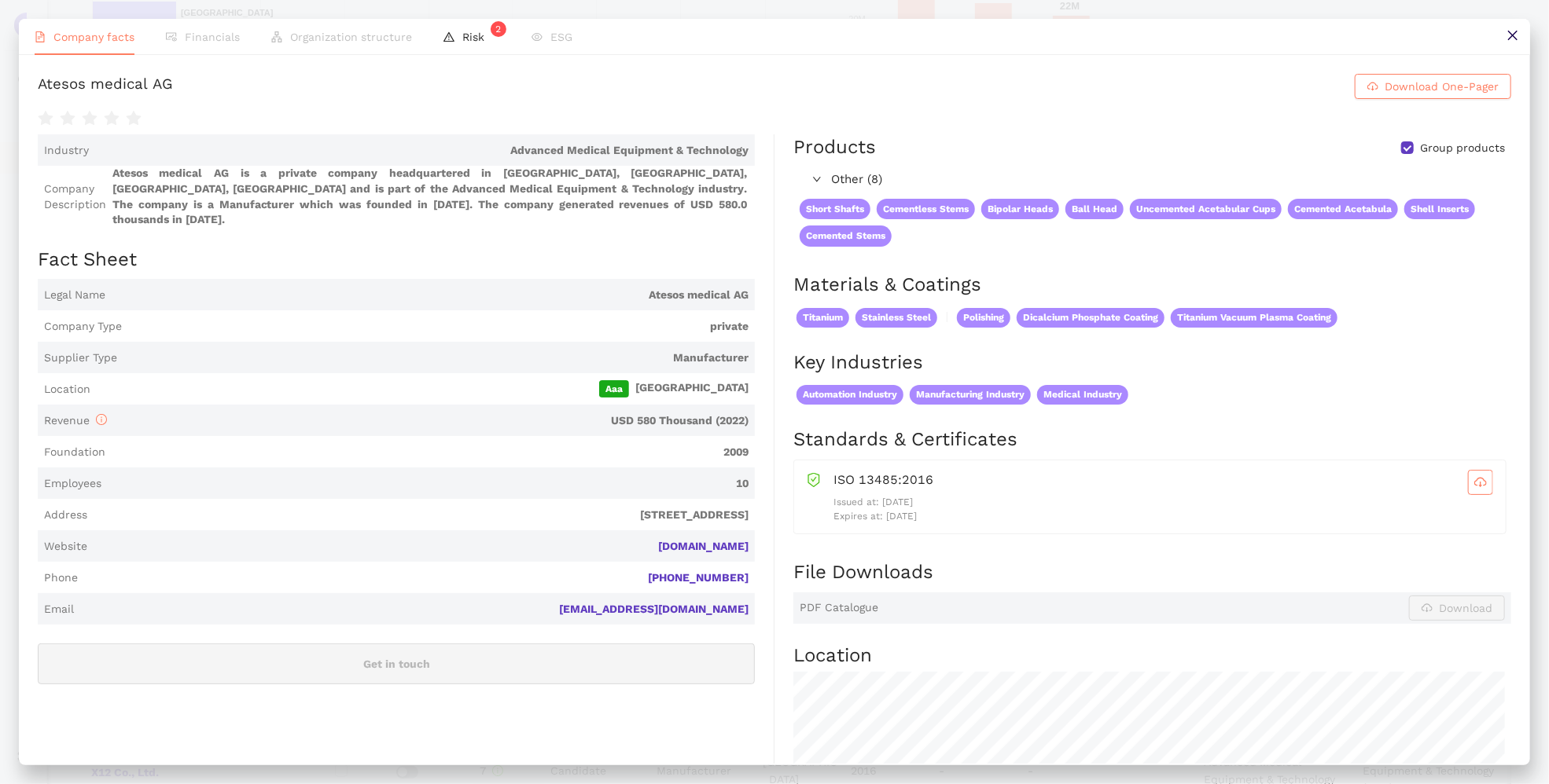
drag, startPoint x: 830, startPoint y: 505, endPoint x: 956, endPoint y: 515, distance: 126.4
click at [956, 515] on div "Issued at: [DATE] Expires at: [DATE]" at bounding box center [1163, 510] width 659 height 30
drag, startPoint x: 956, startPoint y: 515, endPoint x: 982, endPoint y: 552, distance: 45.2
click at [982, 552] on div "Standards & Certificates ISO 13485:2016 Issued at: [DATE] Expires at: [DATE]" at bounding box center [1152, 493] width 718 height 133
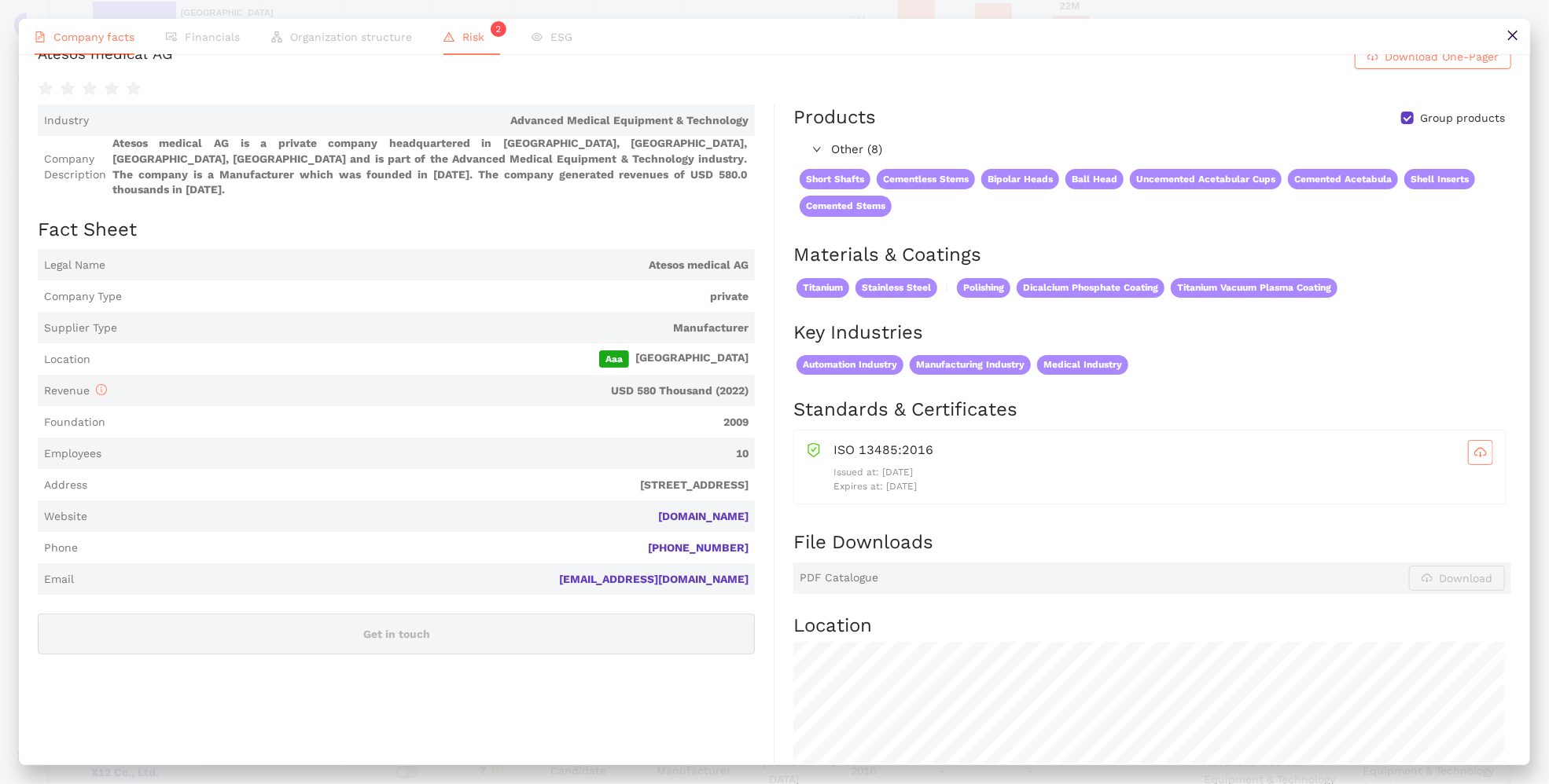
click at [471, 34] on span "Risk 2" at bounding box center [481, 37] width 38 height 13
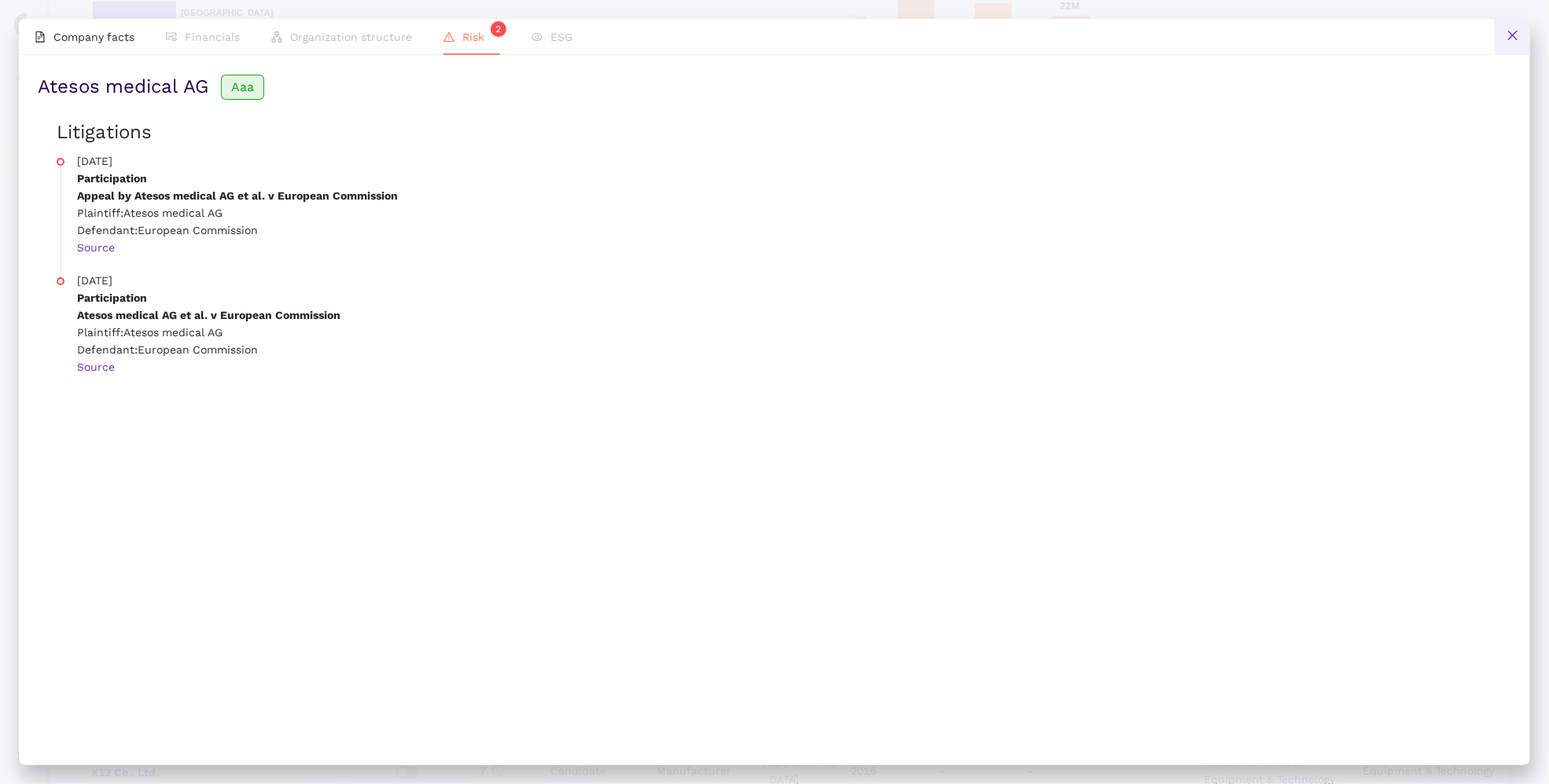
click at [1286, 30] on icon "close" at bounding box center [1513, 35] width 13 height 13
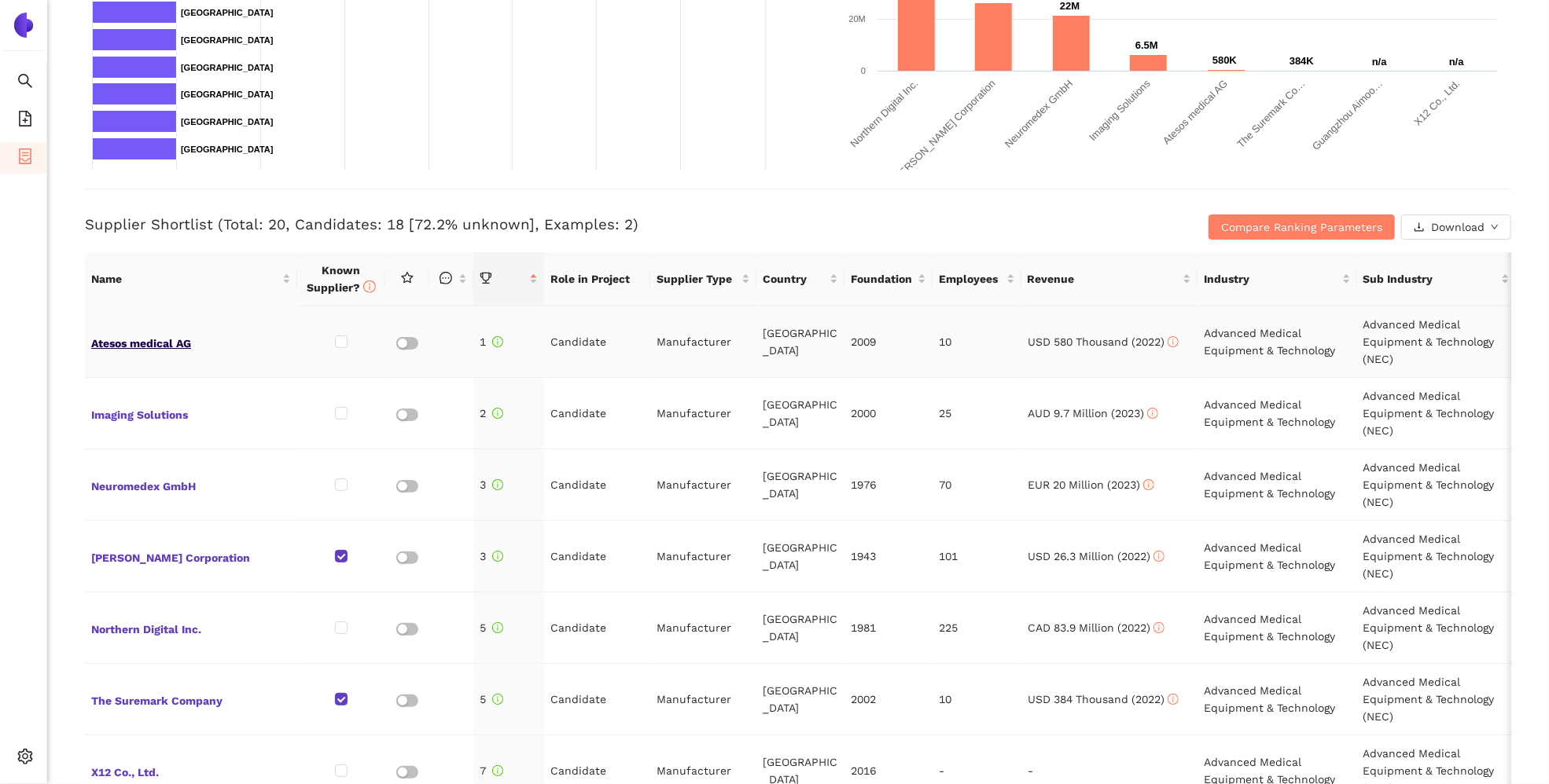
click at [104, 339] on span "Atesos medical AG" at bounding box center [191, 342] width 200 height 21
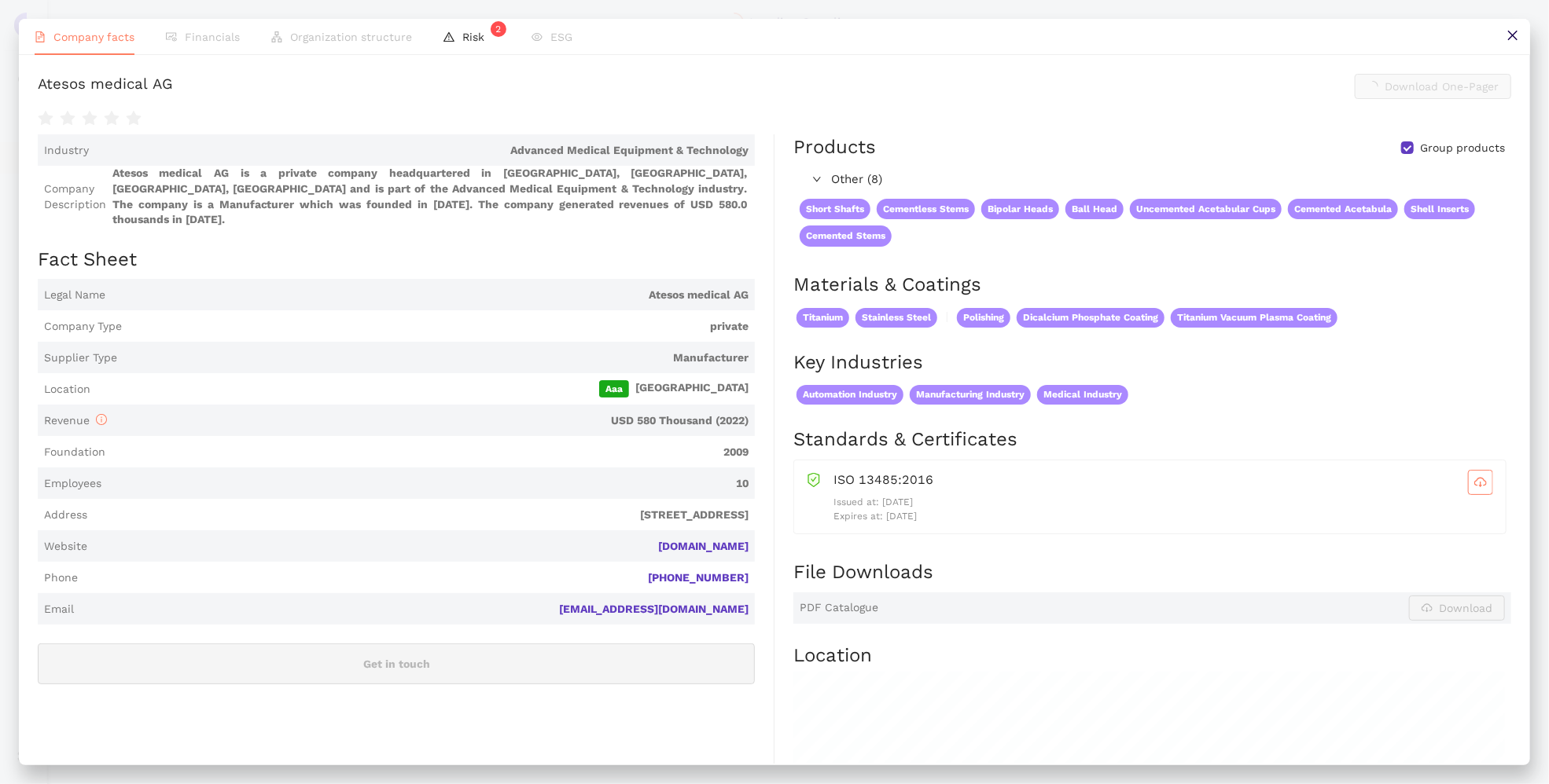
scroll to position [98, 0]
click at [204, 35] on span "Financials" at bounding box center [212, 37] width 55 height 13
click at [215, 40] on span "Financials" at bounding box center [212, 37] width 55 height 13
click at [319, 37] on span "Organization structure" at bounding box center [351, 37] width 122 height 13
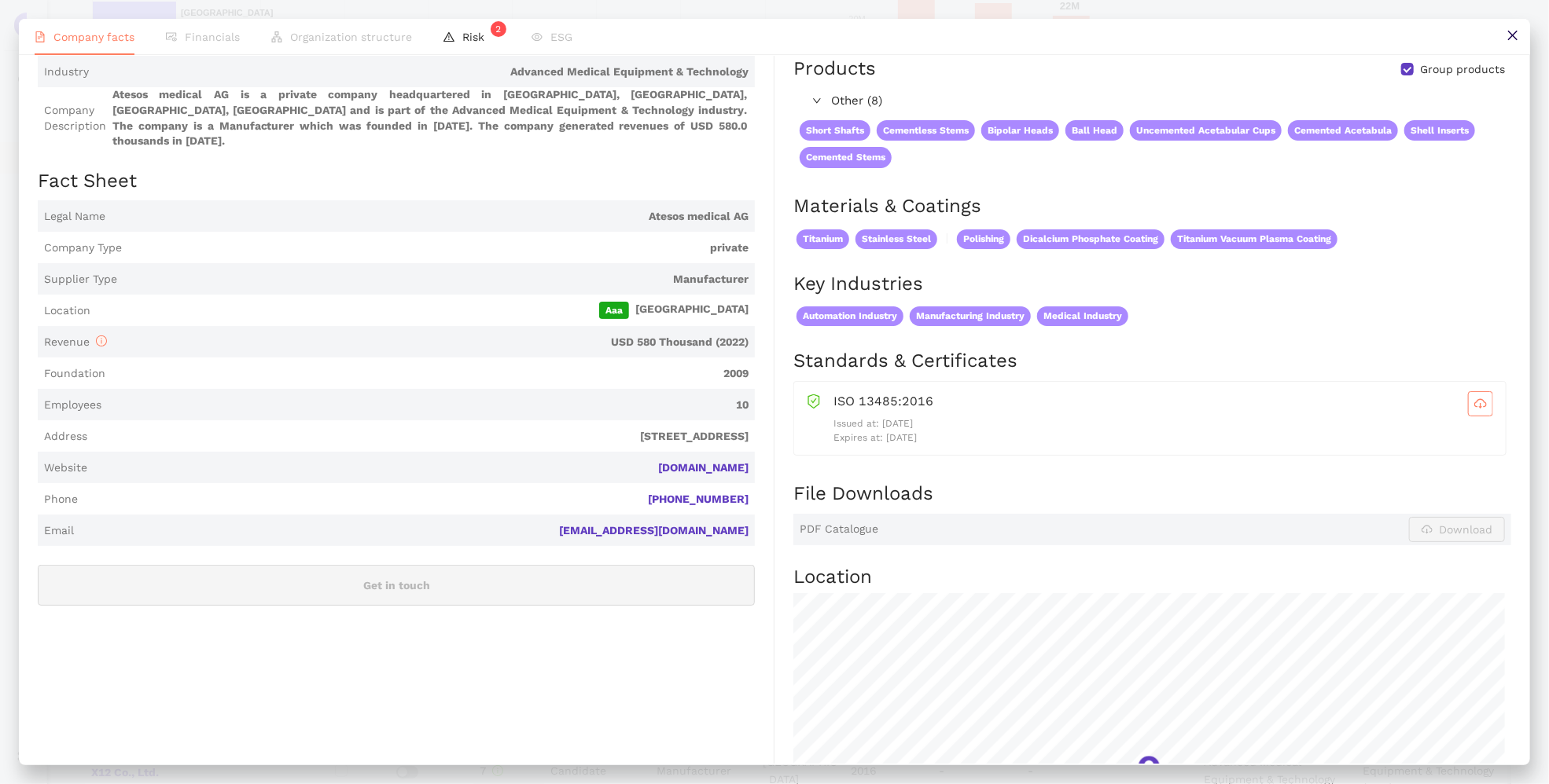
scroll to position [0, 0]
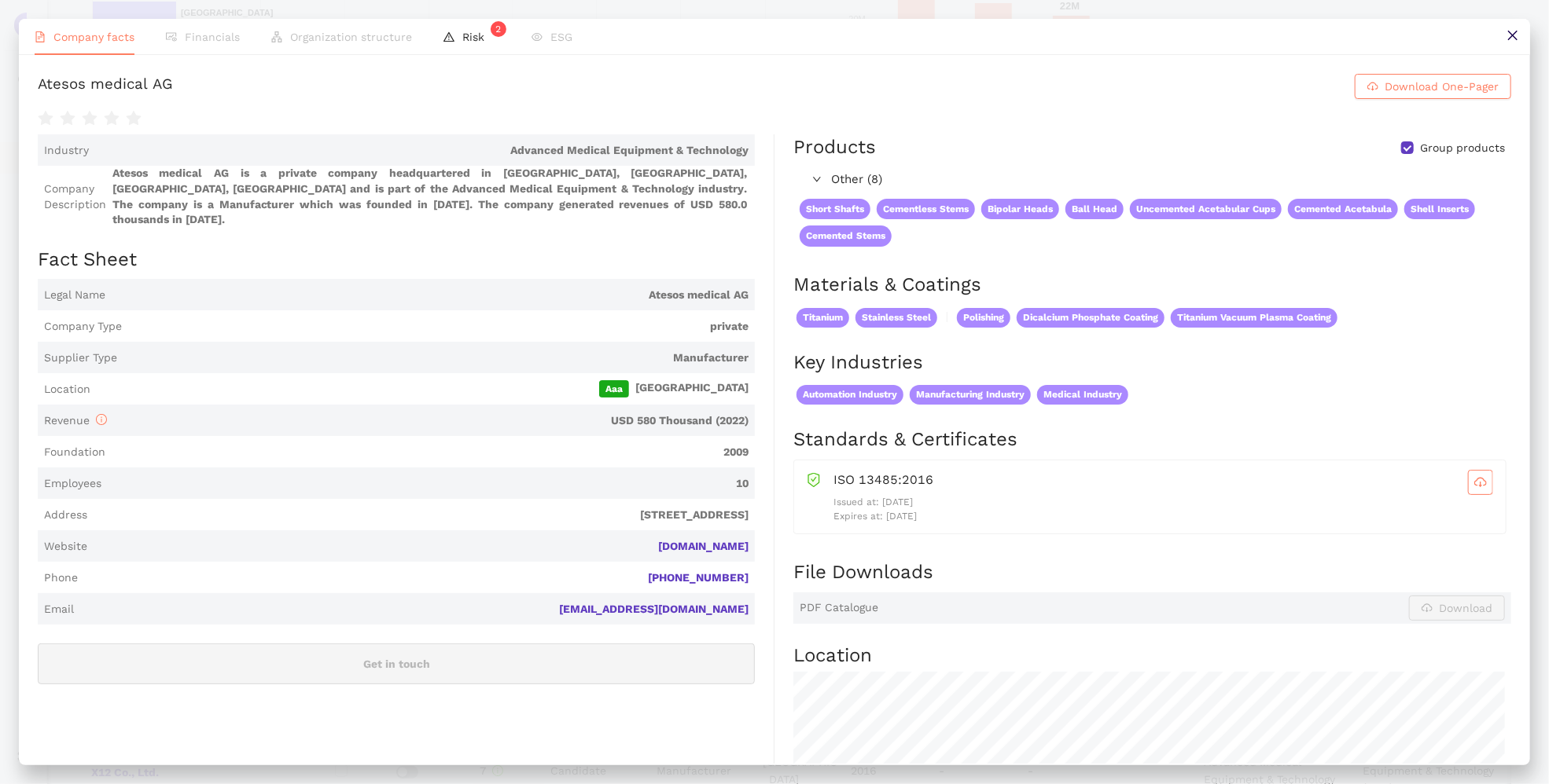
click at [1286, 40] on icon "close" at bounding box center [1513, 35] width 13 height 13
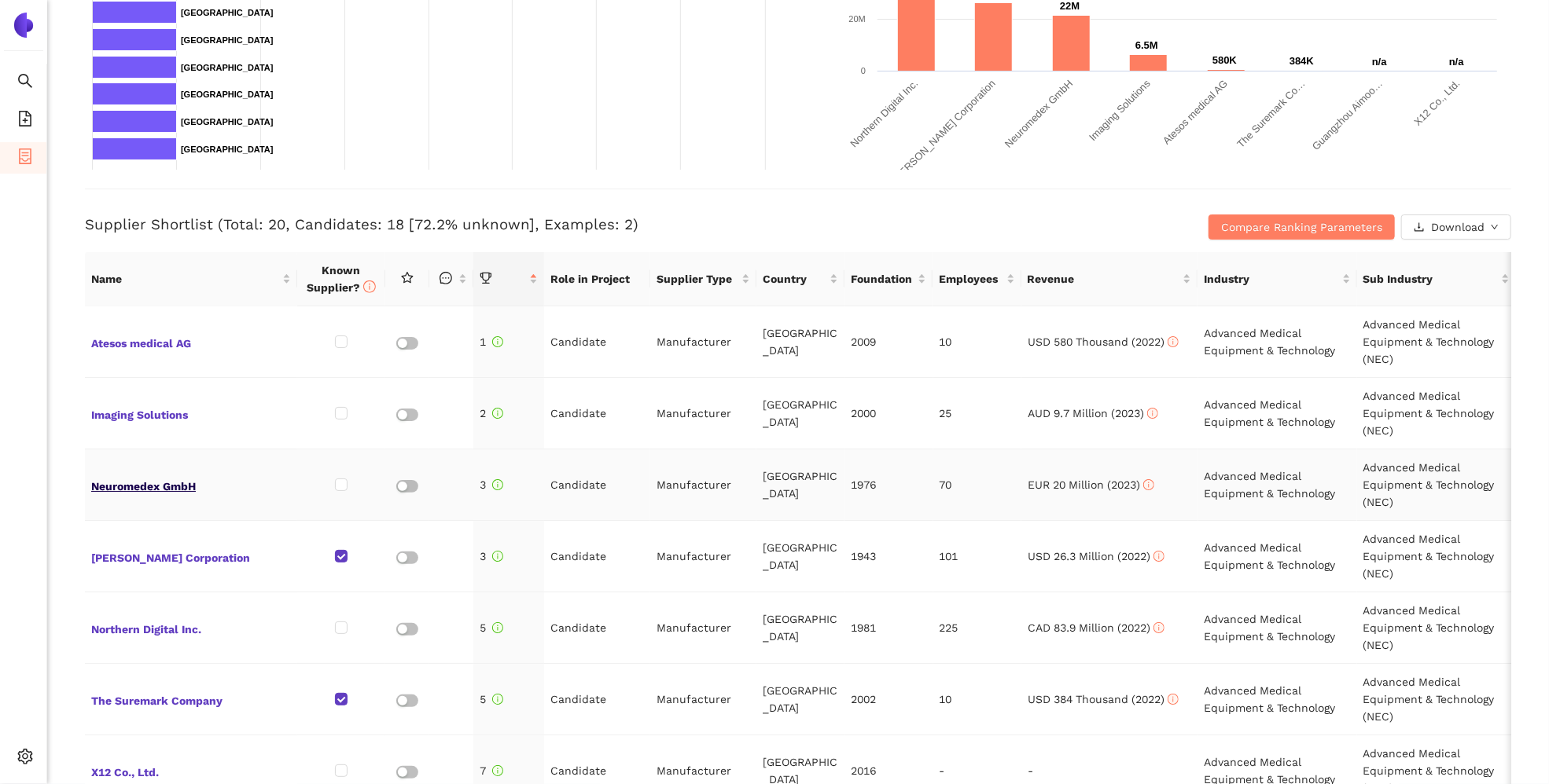
click at [139, 488] on span "Neuromedex GmbH" at bounding box center [191, 485] width 200 height 21
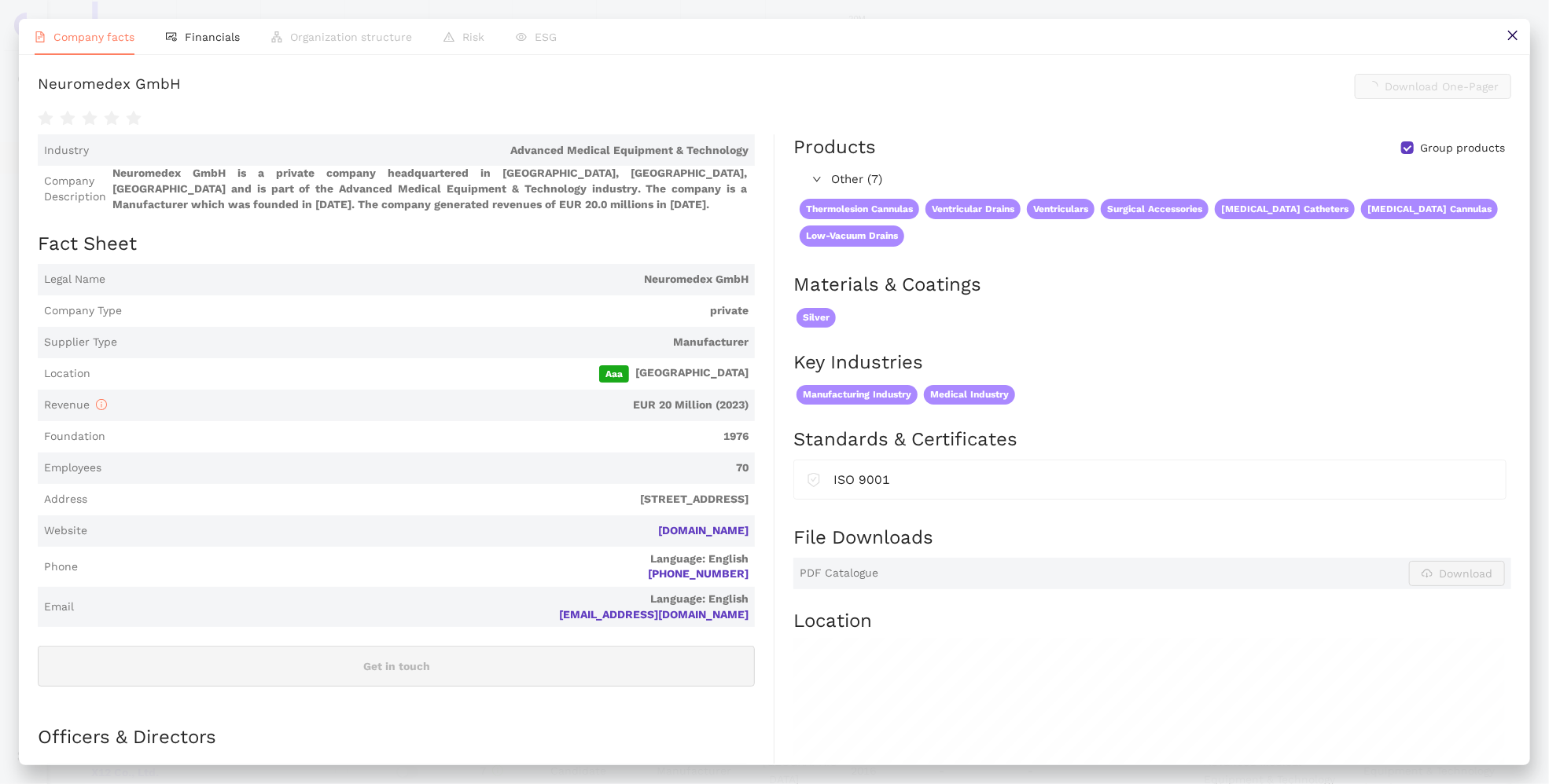
scroll to position [469, 0]
click at [196, 35] on span "Financials" at bounding box center [212, 37] width 55 height 13
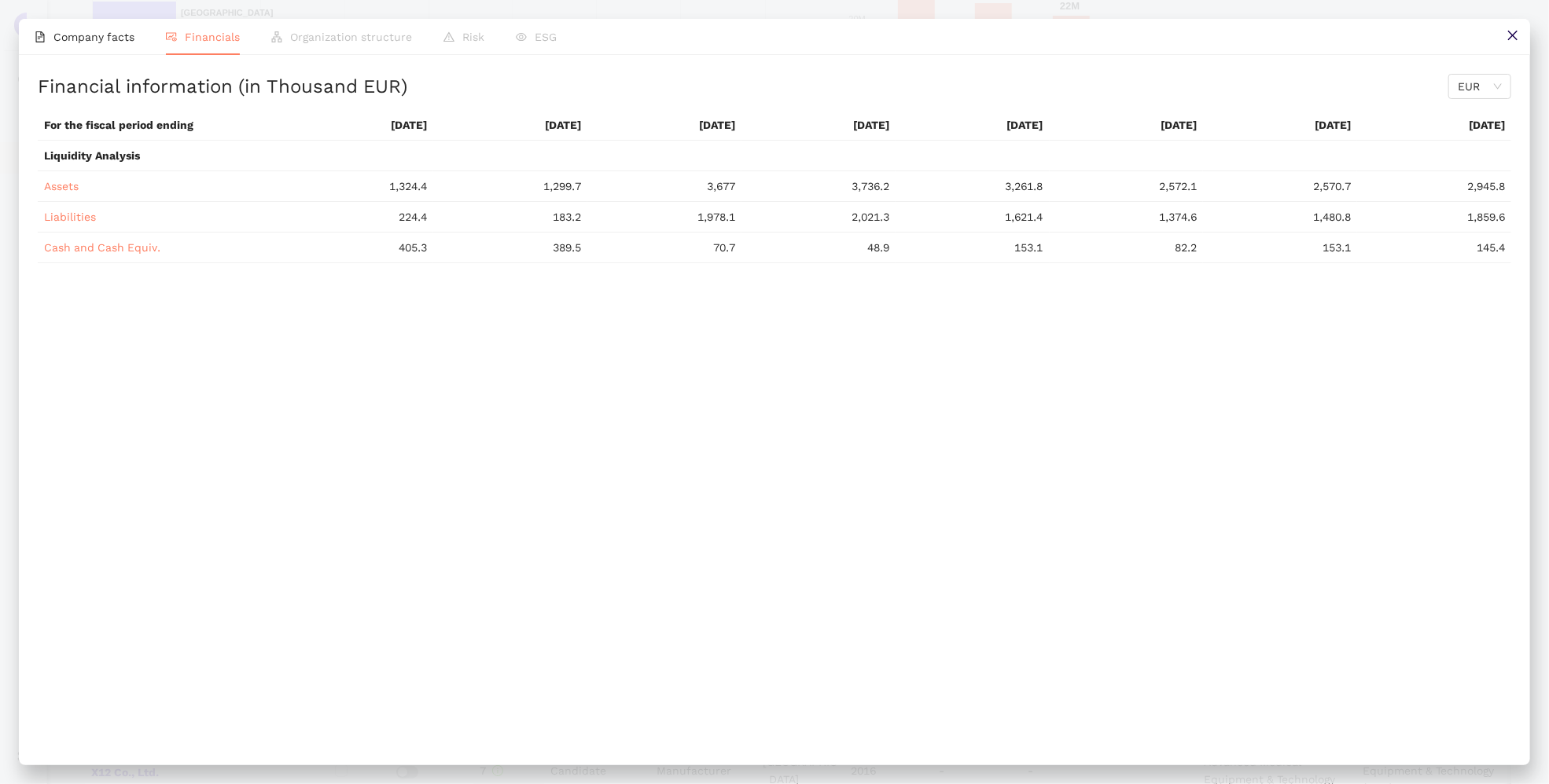
click at [1286, 34] on icon "close" at bounding box center [1512, 35] width 9 height 9
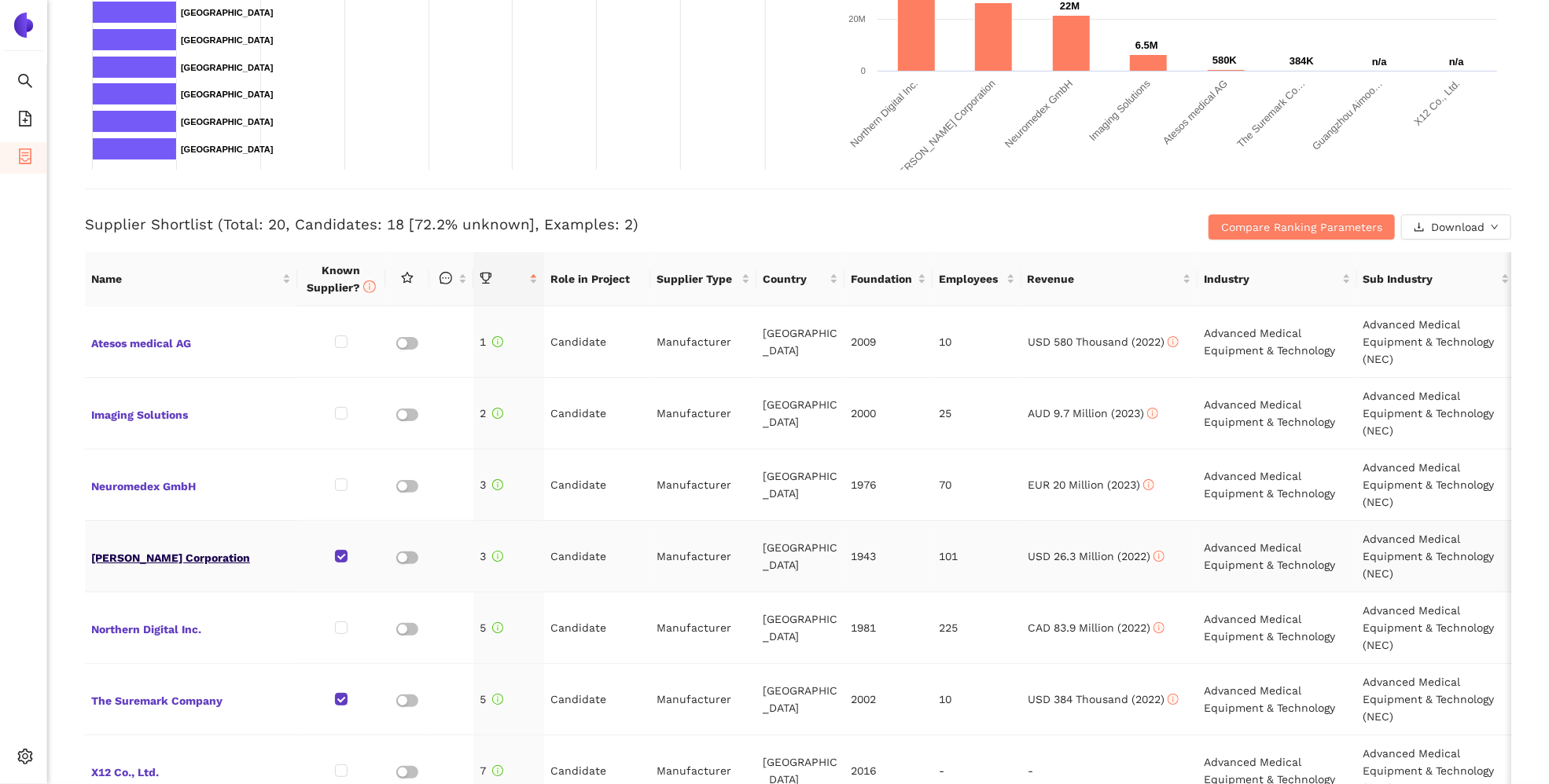
click at [160, 553] on span "[PERSON_NAME] Corporation" at bounding box center [191, 557] width 200 height 21
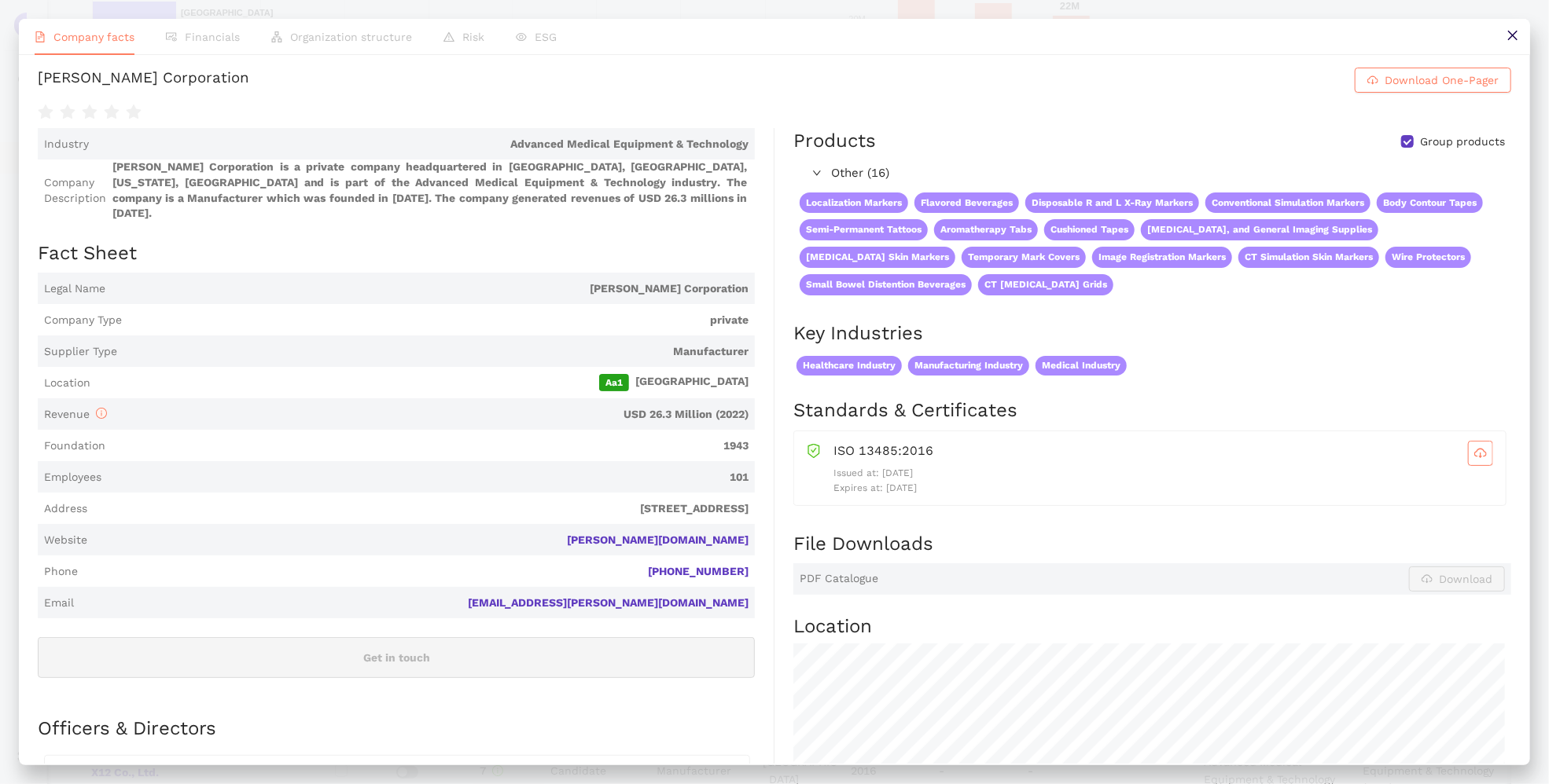
scroll to position [0, 0]
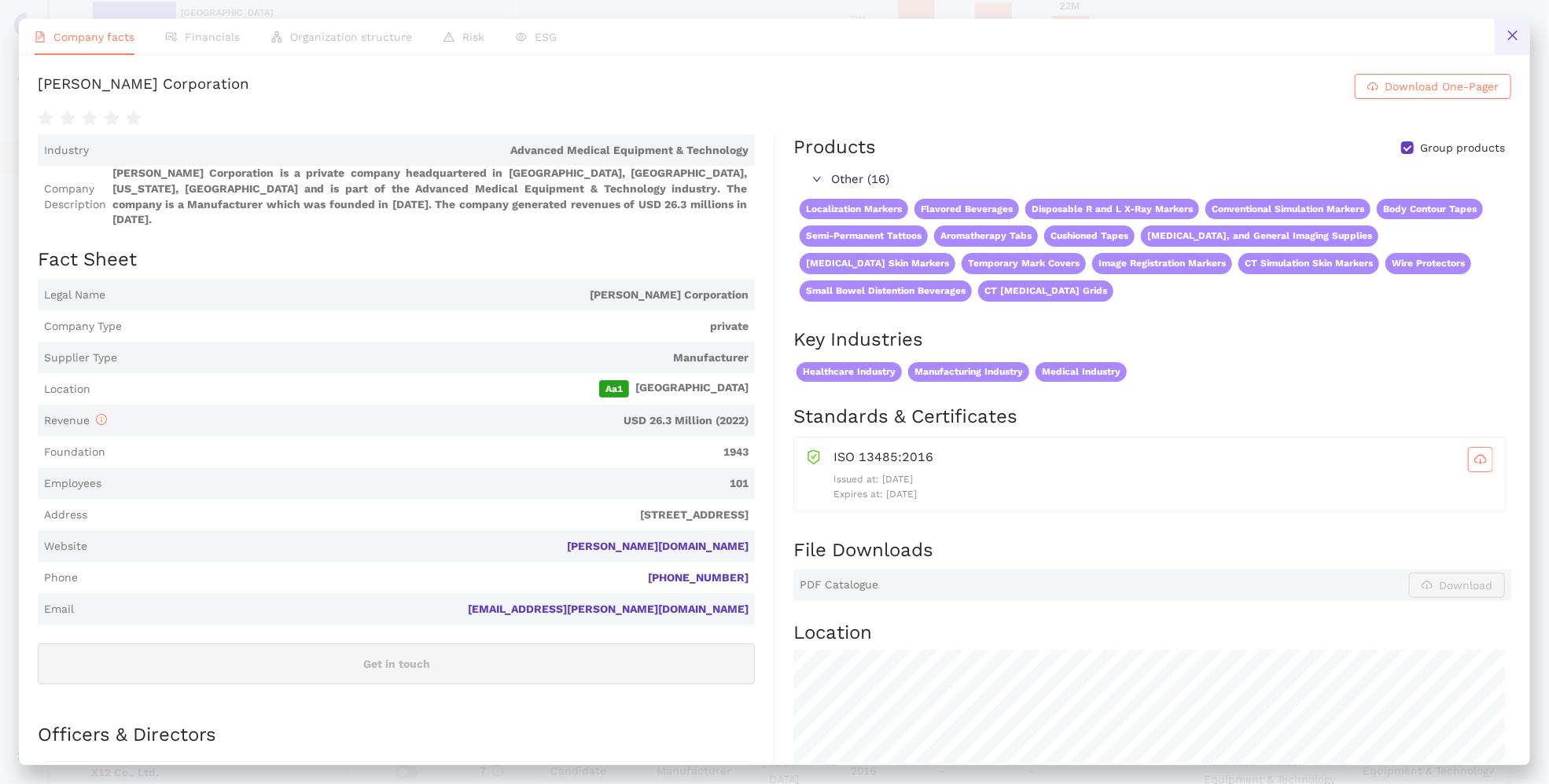
click at [1286, 37] on icon "close" at bounding box center [1513, 35] width 13 height 13
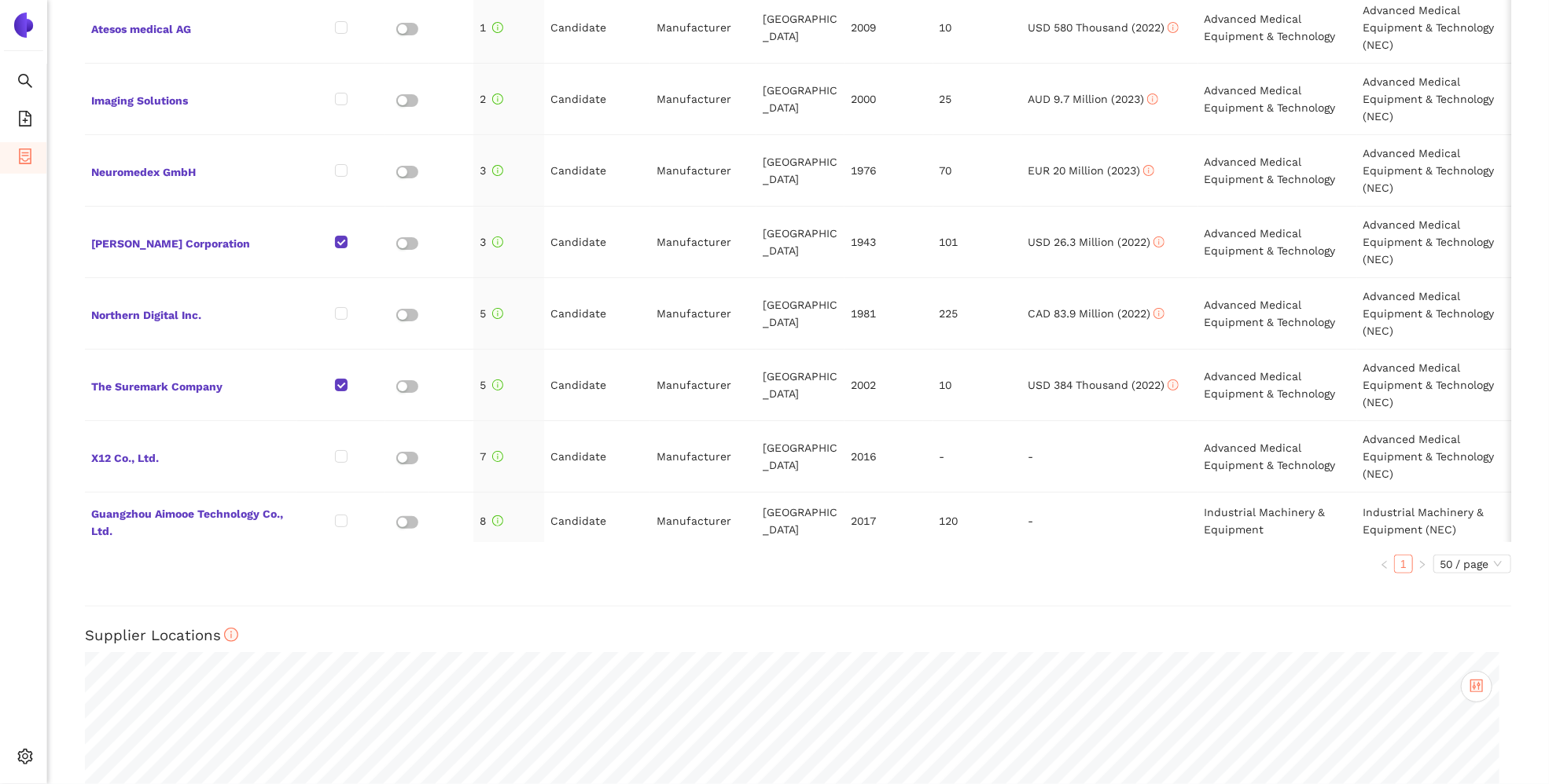
click at [1286, 395] on div "Back eSourcing : Navigationsmarker MED Project Timeline Entry Mask Kick-Off Don…" at bounding box center [798, 392] width 1502 height 784
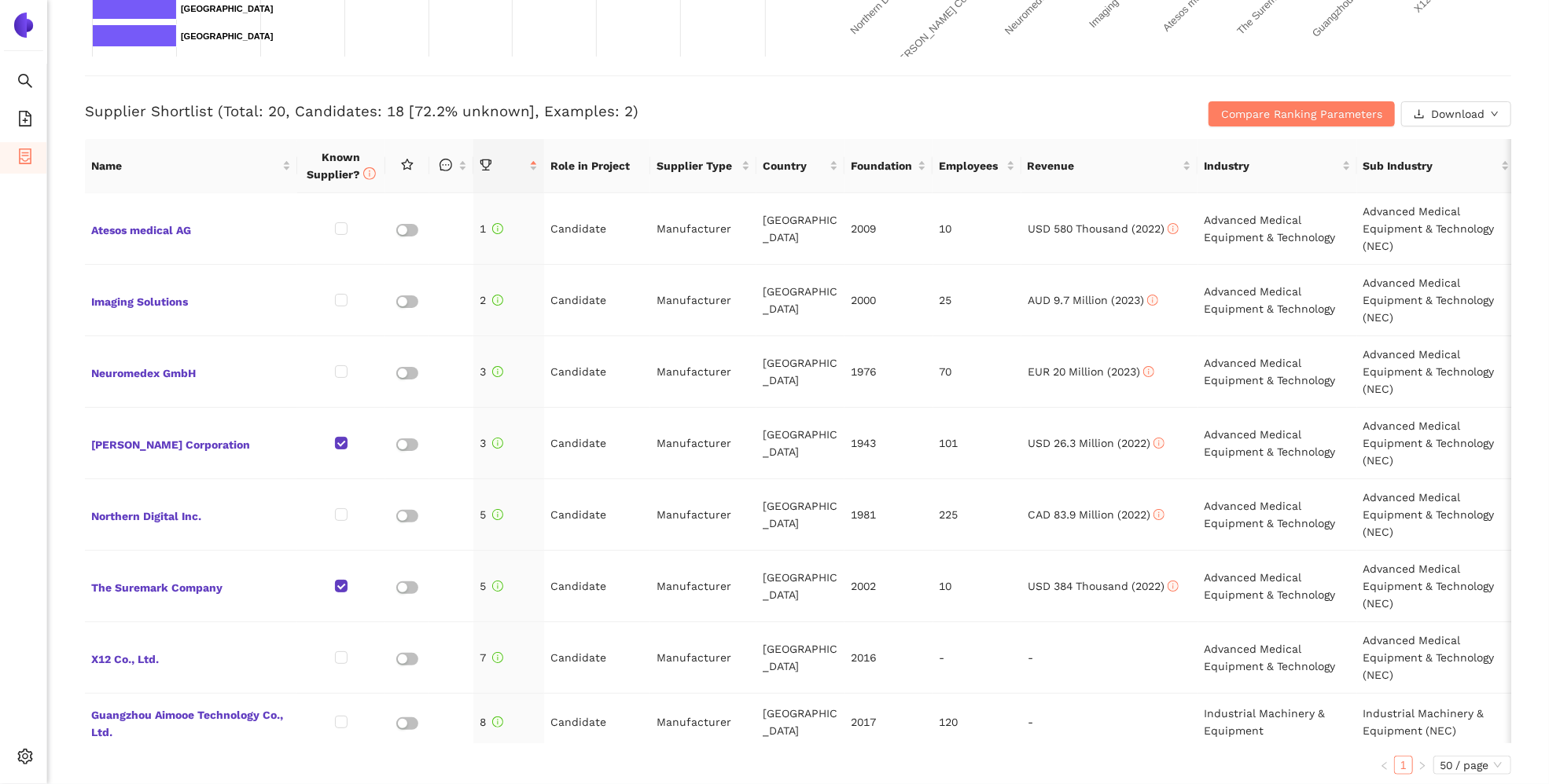
scroll to position [547, 0]
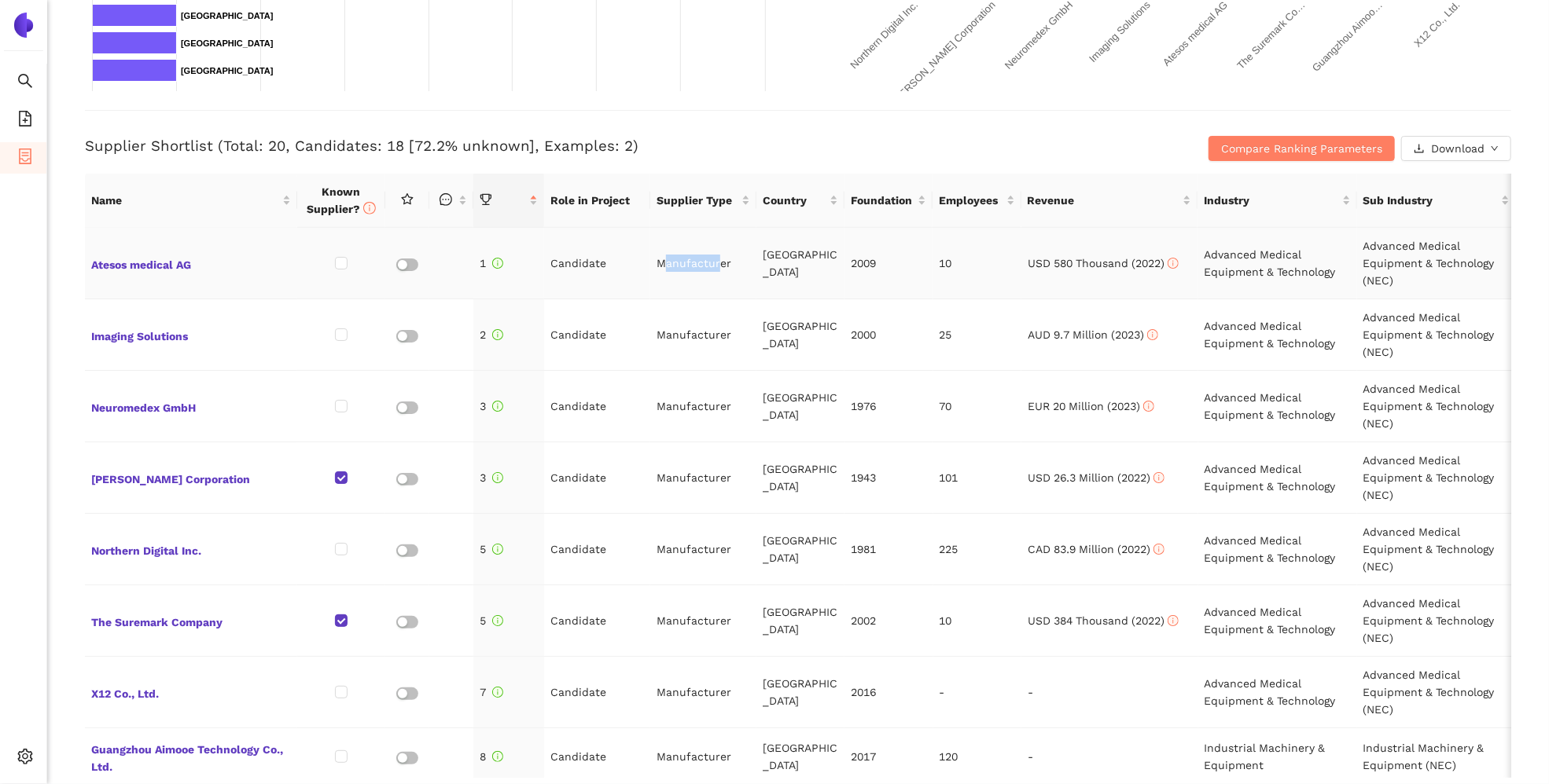
drag, startPoint x: 663, startPoint y: 261, endPoint x: 718, endPoint y: 263, distance: 55.0
click at [718, 263] on td "Manufacturer" at bounding box center [703, 264] width 106 height 72
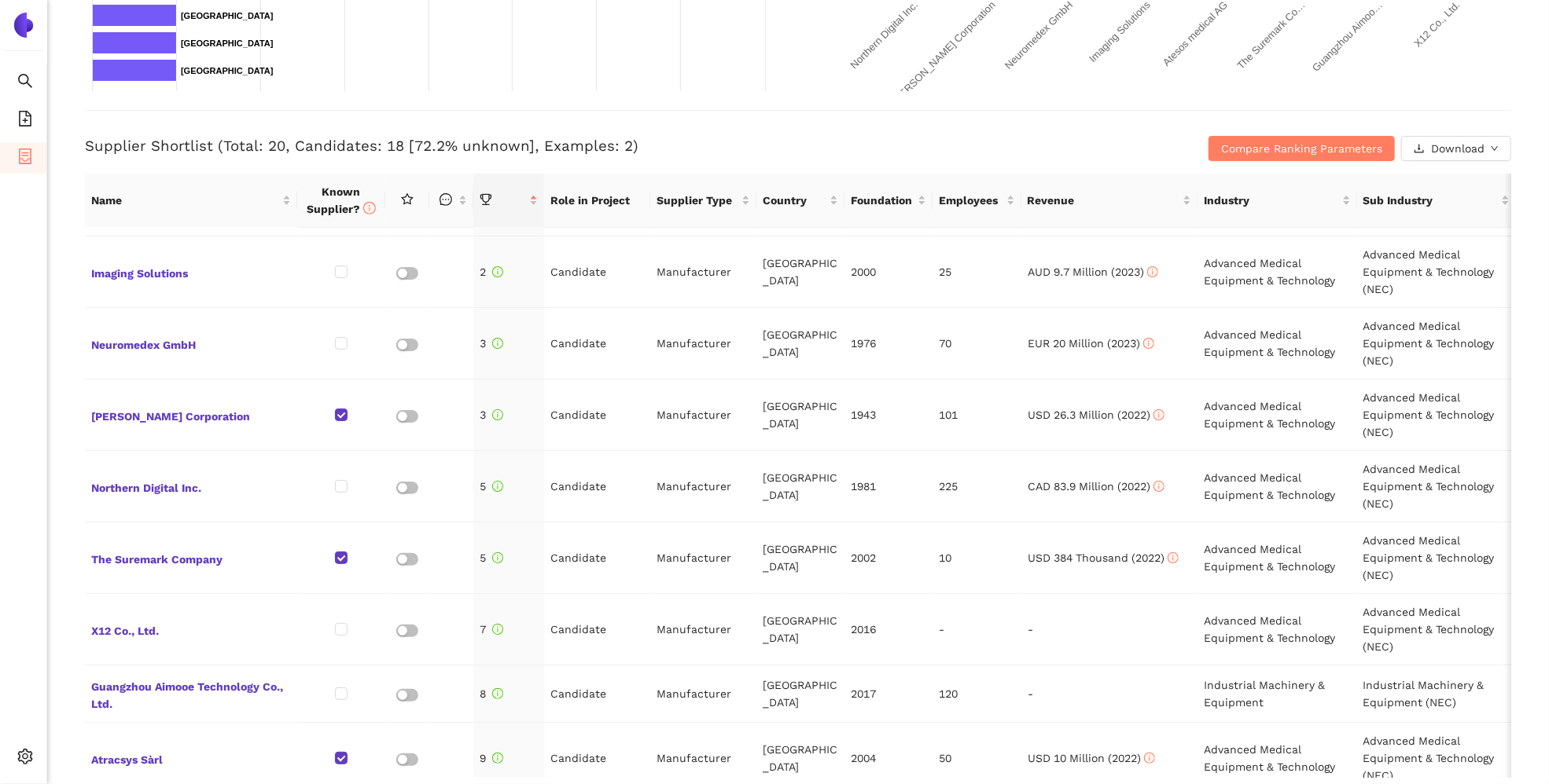
scroll to position [0, 0]
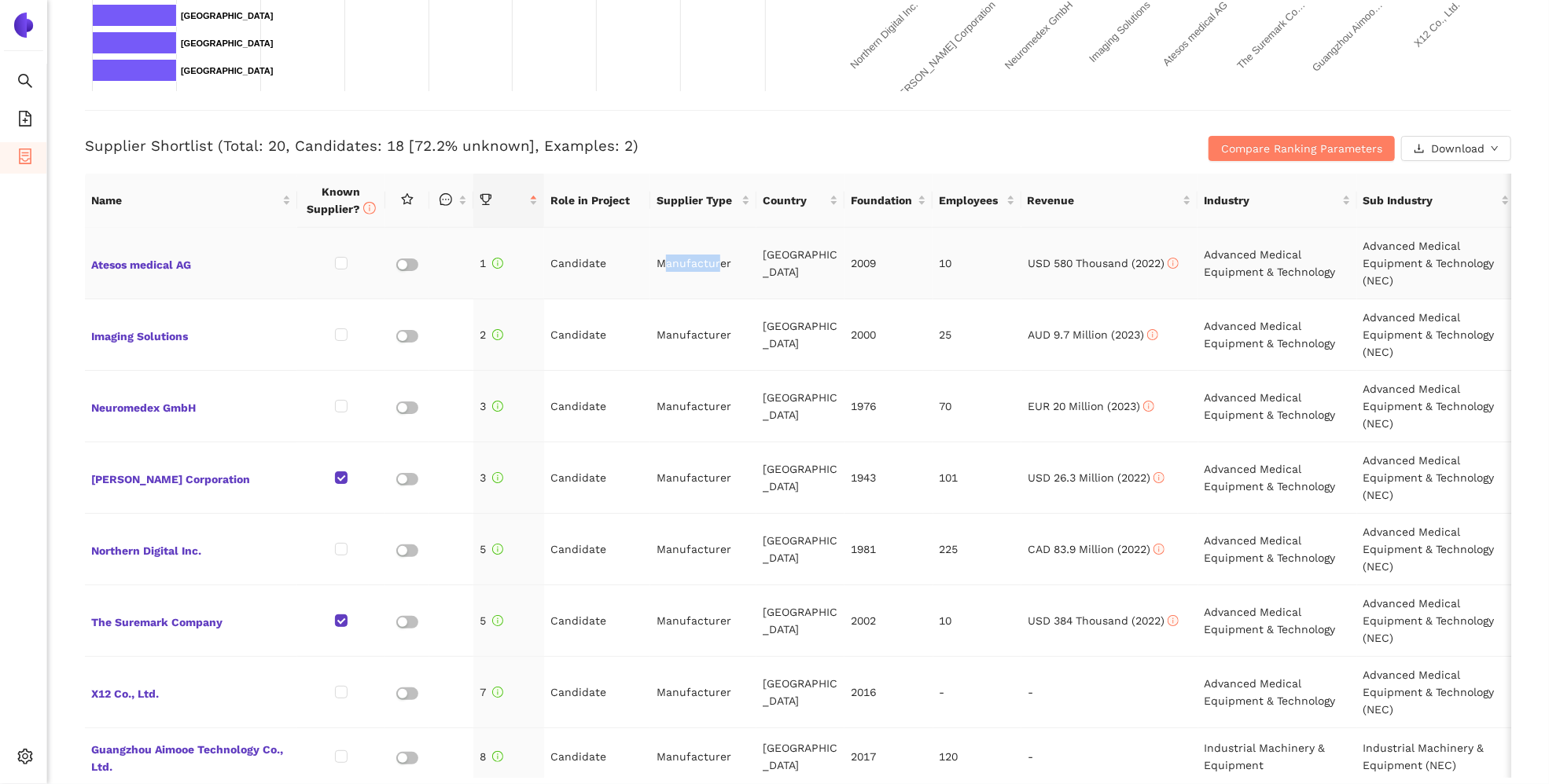
click at [704, 276] on td "Manufacturer" at bounding box center [703, 264] width 106 height 72
